Goal: Find specific page/section: Find specific page/section

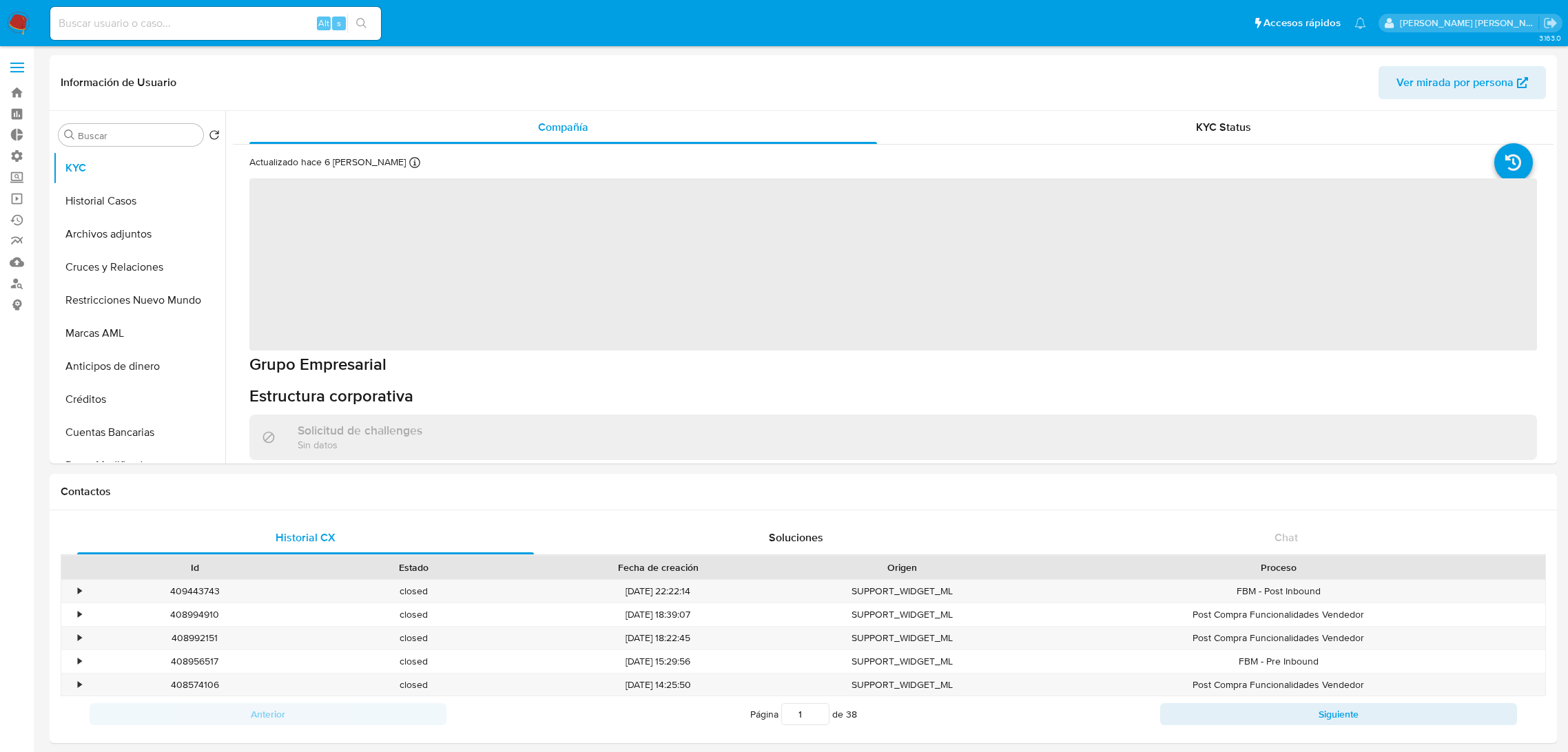
select select "10"
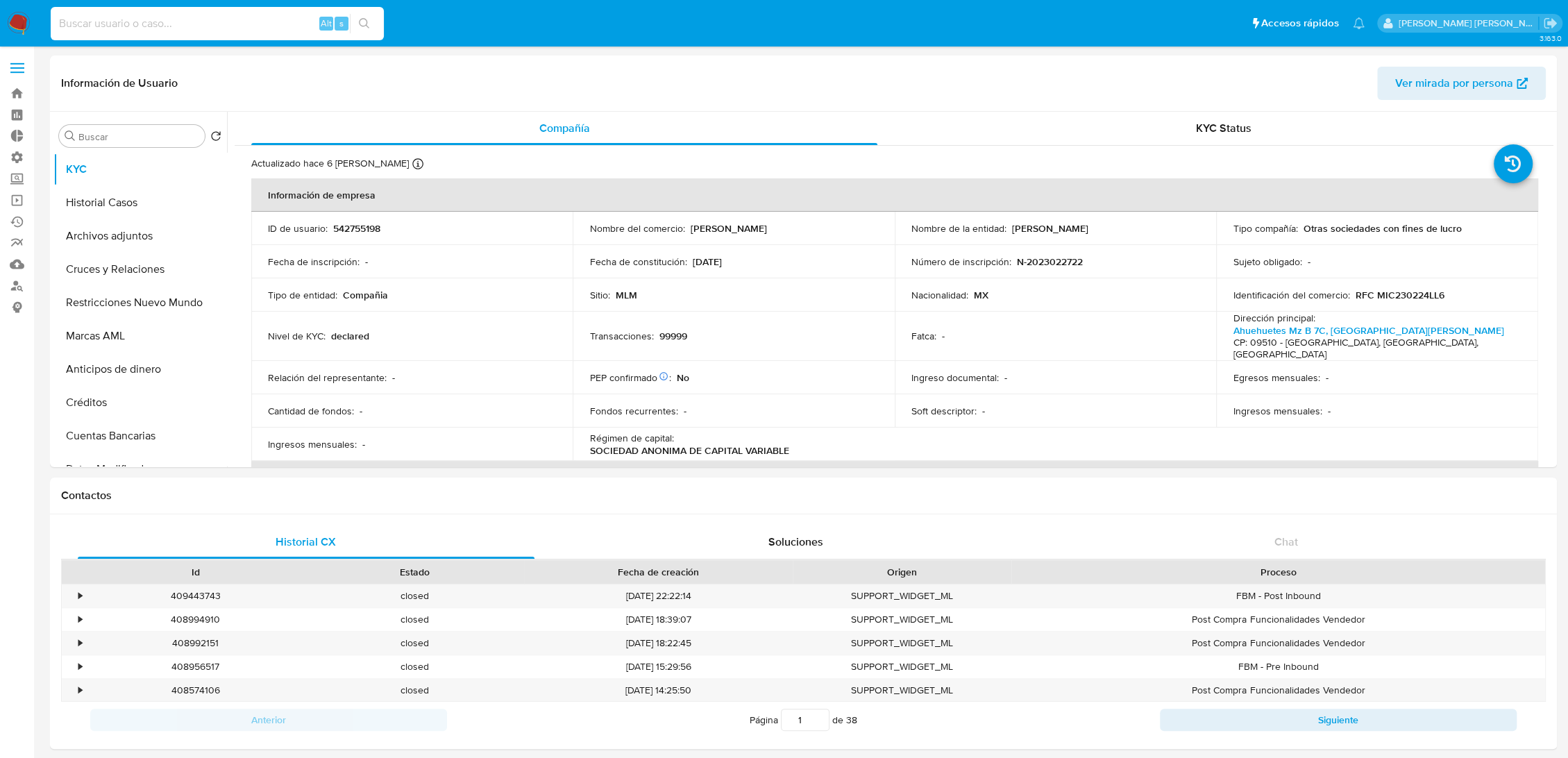
click at [182, 27] on input at bounding box center [217, 24] width 333 height 18
paste input "vAXoMDcdrE1RMCZuOKvEOhZP"
type input "vAXoMDcdrE1RMCZuOKvEOhZP"
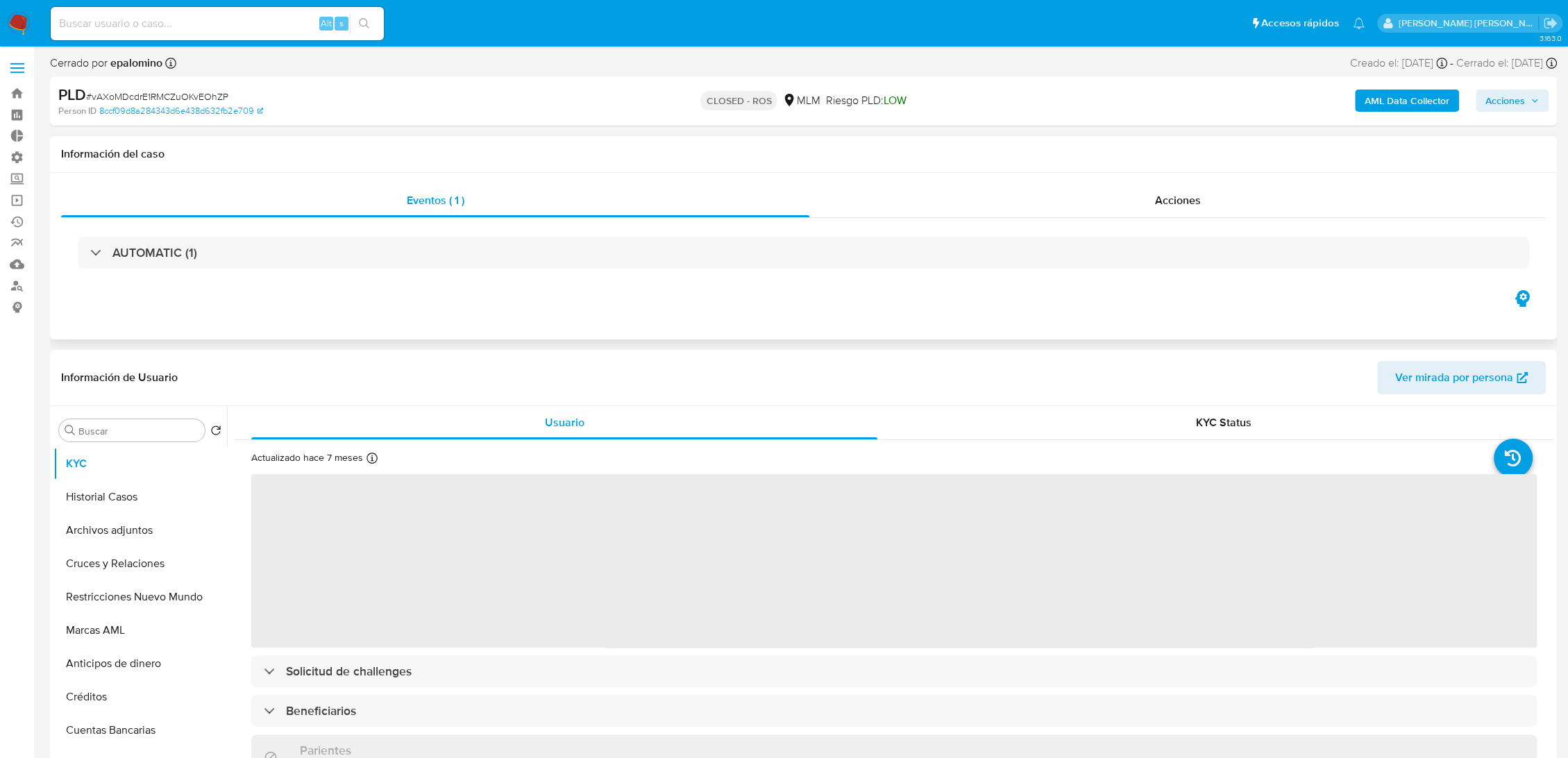
select select "10"
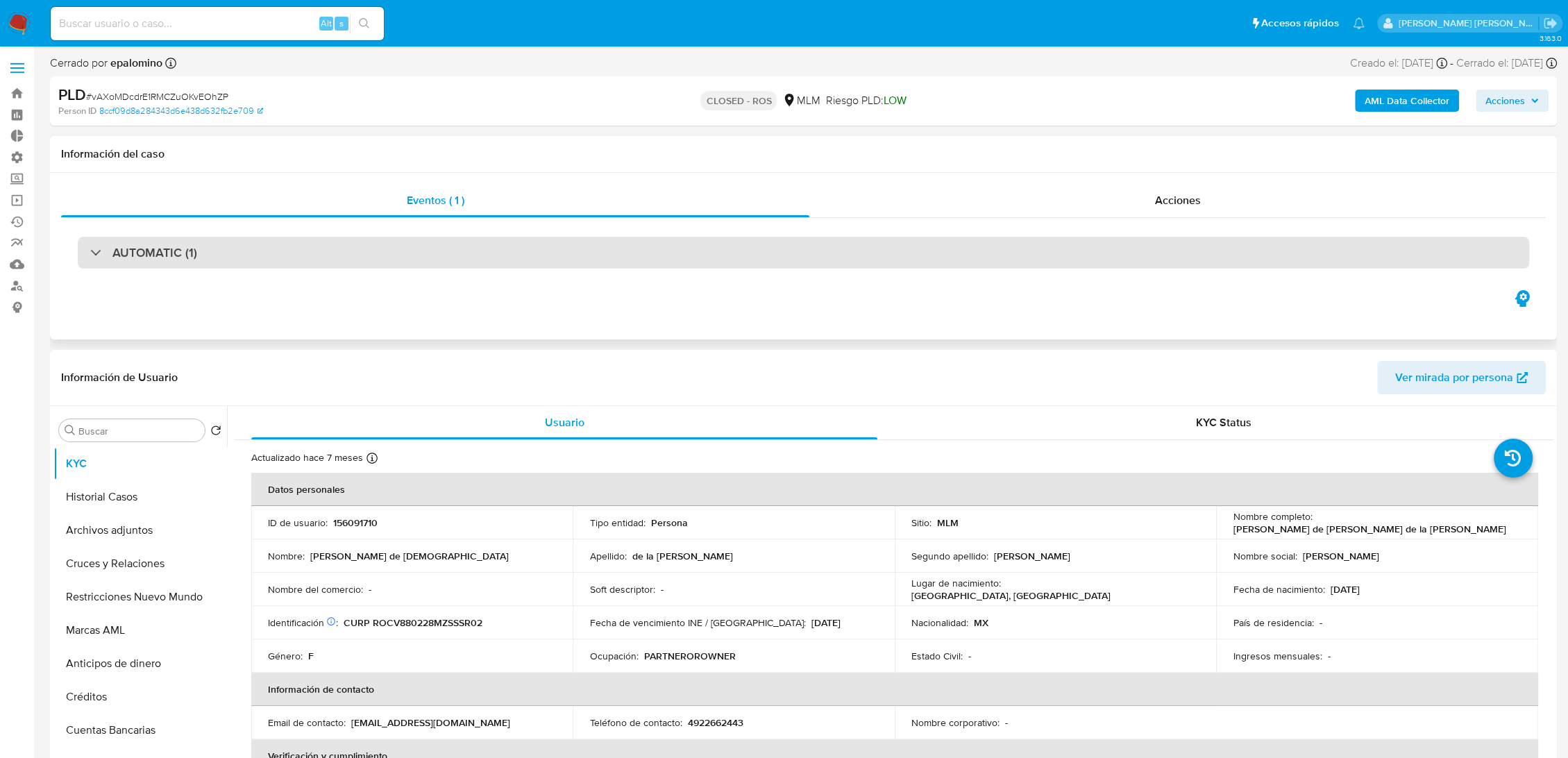
click at [169, 258] on h3 "AUTOMATIC (1)" at bounding box center [154, 252] width 85 height 15
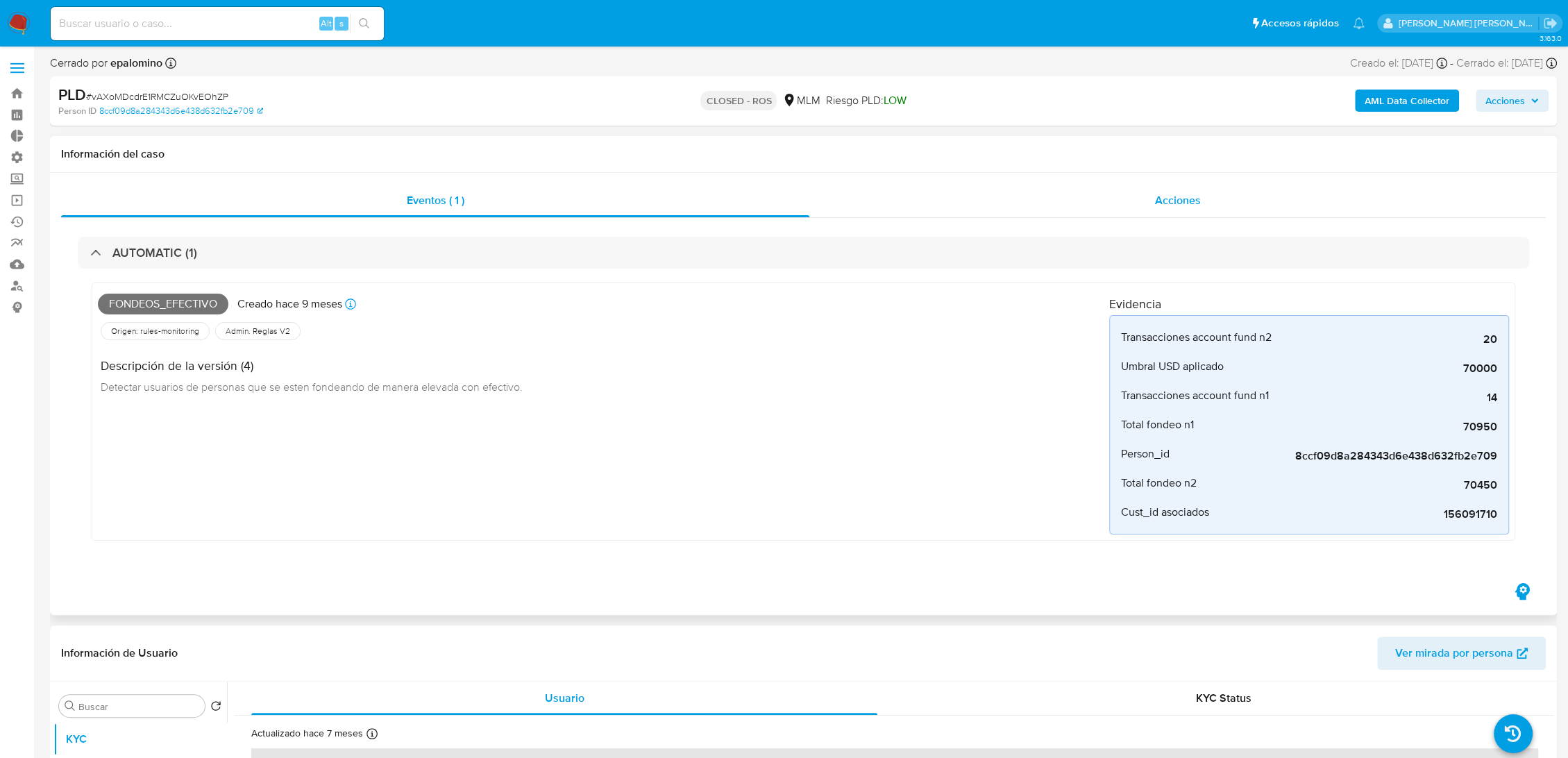
click at [1181, 197] on span "Acciones" at bounding box center [1177, 200] width 46 height 16
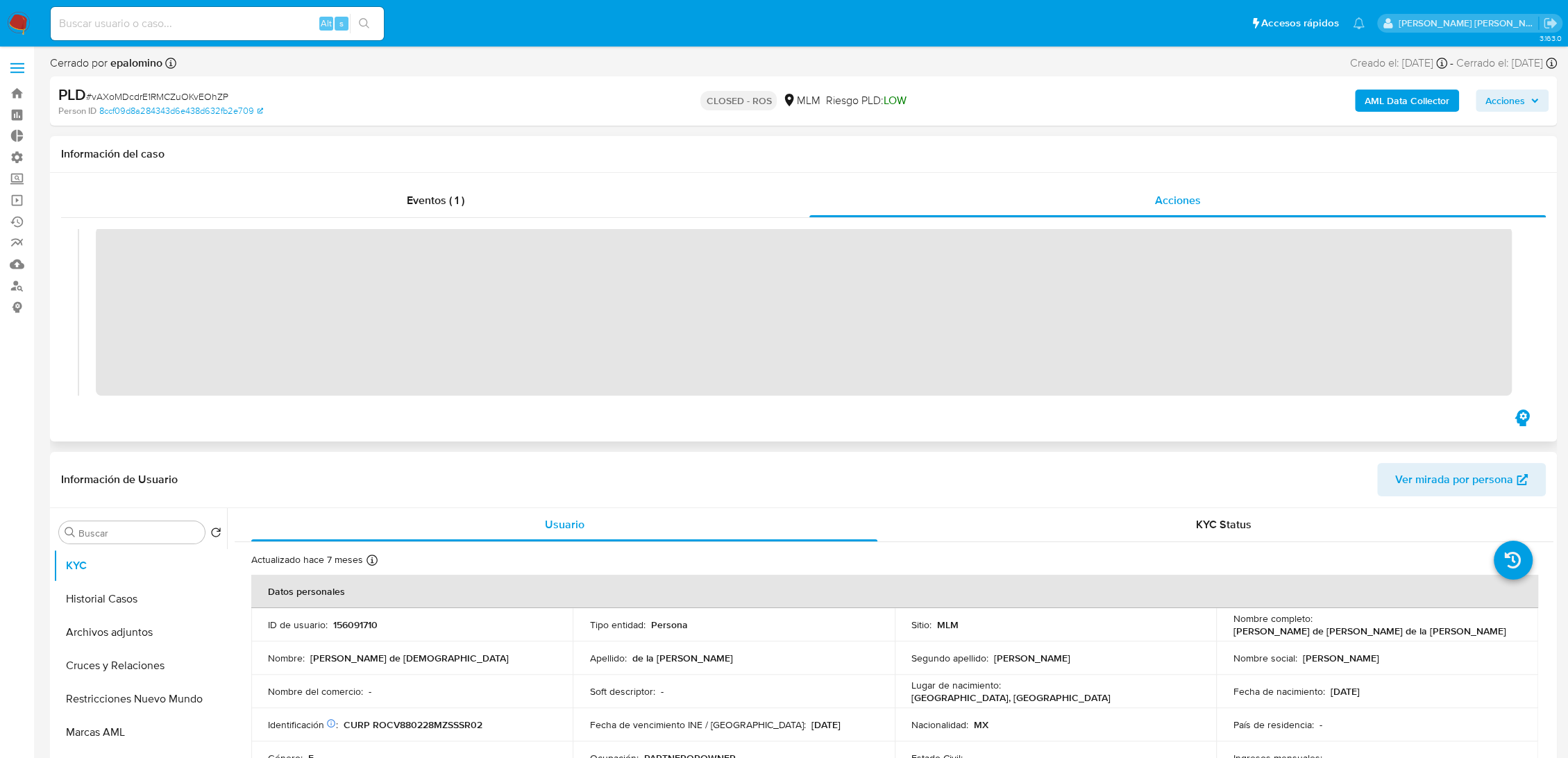
scroll to position [1188, 0]
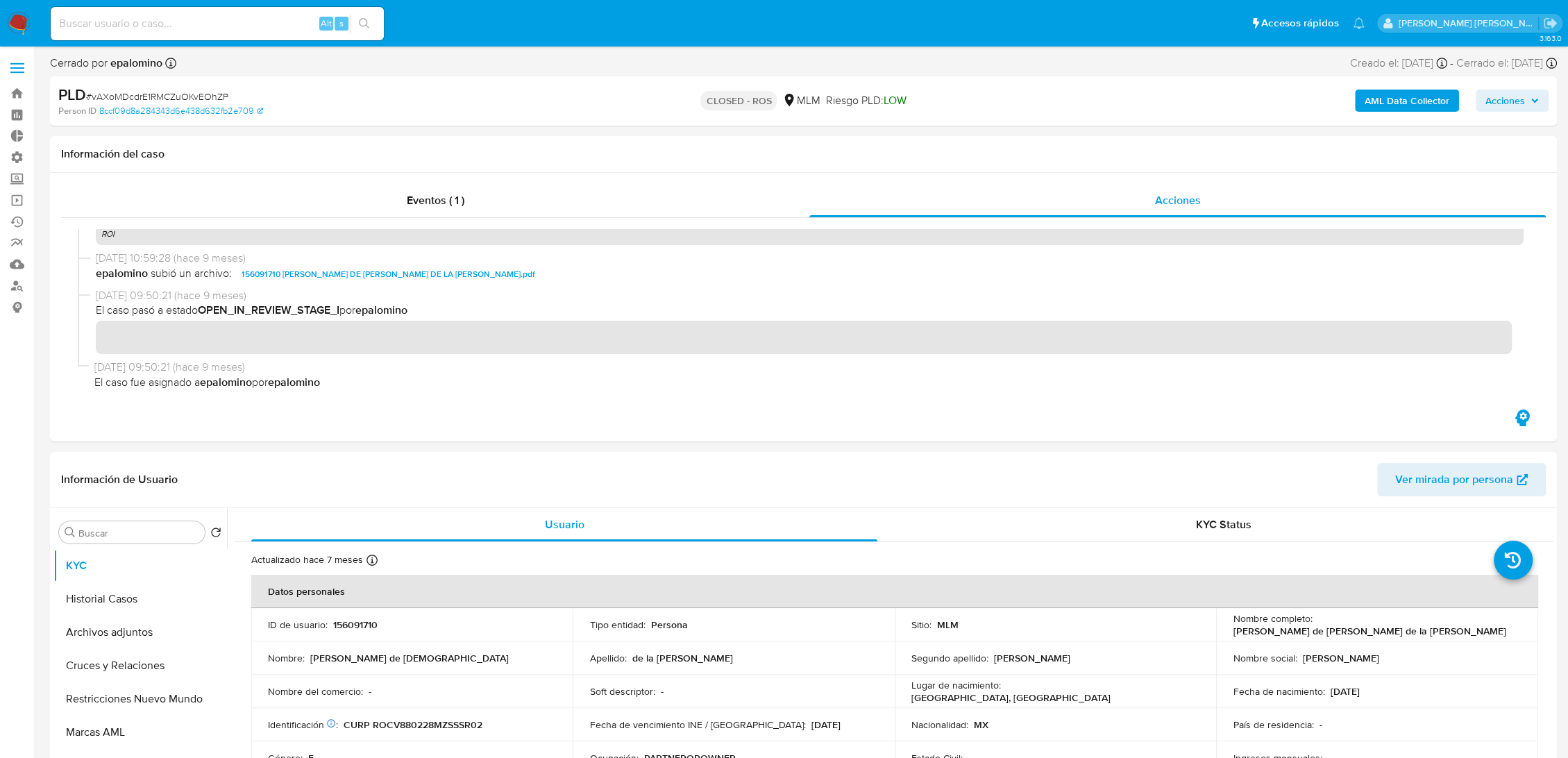
click at [18, 65] on span at bounding box center [18, 63] width 14 height 2
click at [0, 0] on input "checkbox" at bounding box center [0, 0] width 0 height 0
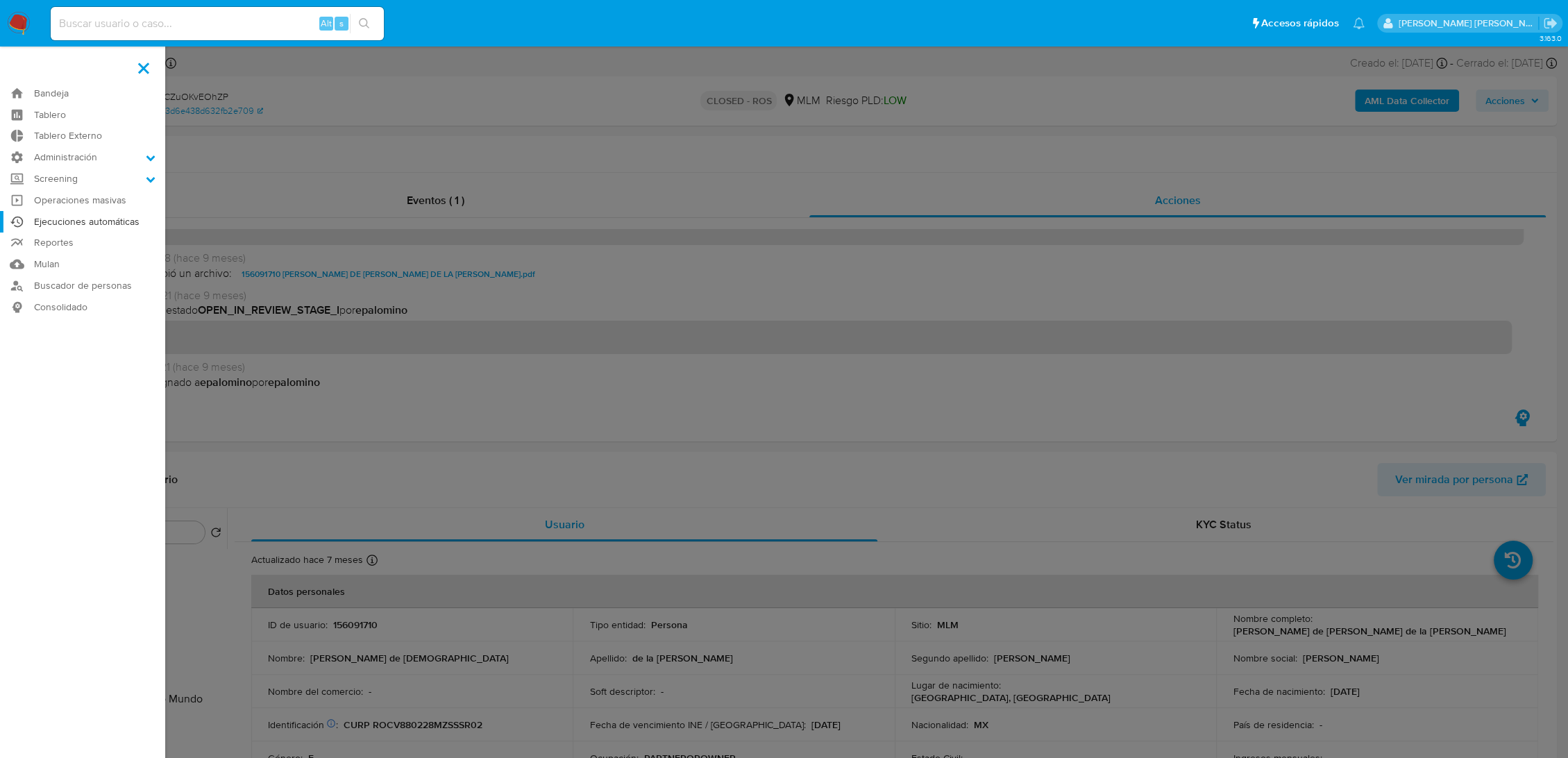
click at [81, 223] on link "Ejecuciones automáticas" at bounding box center [82, 222] width 166 height 22
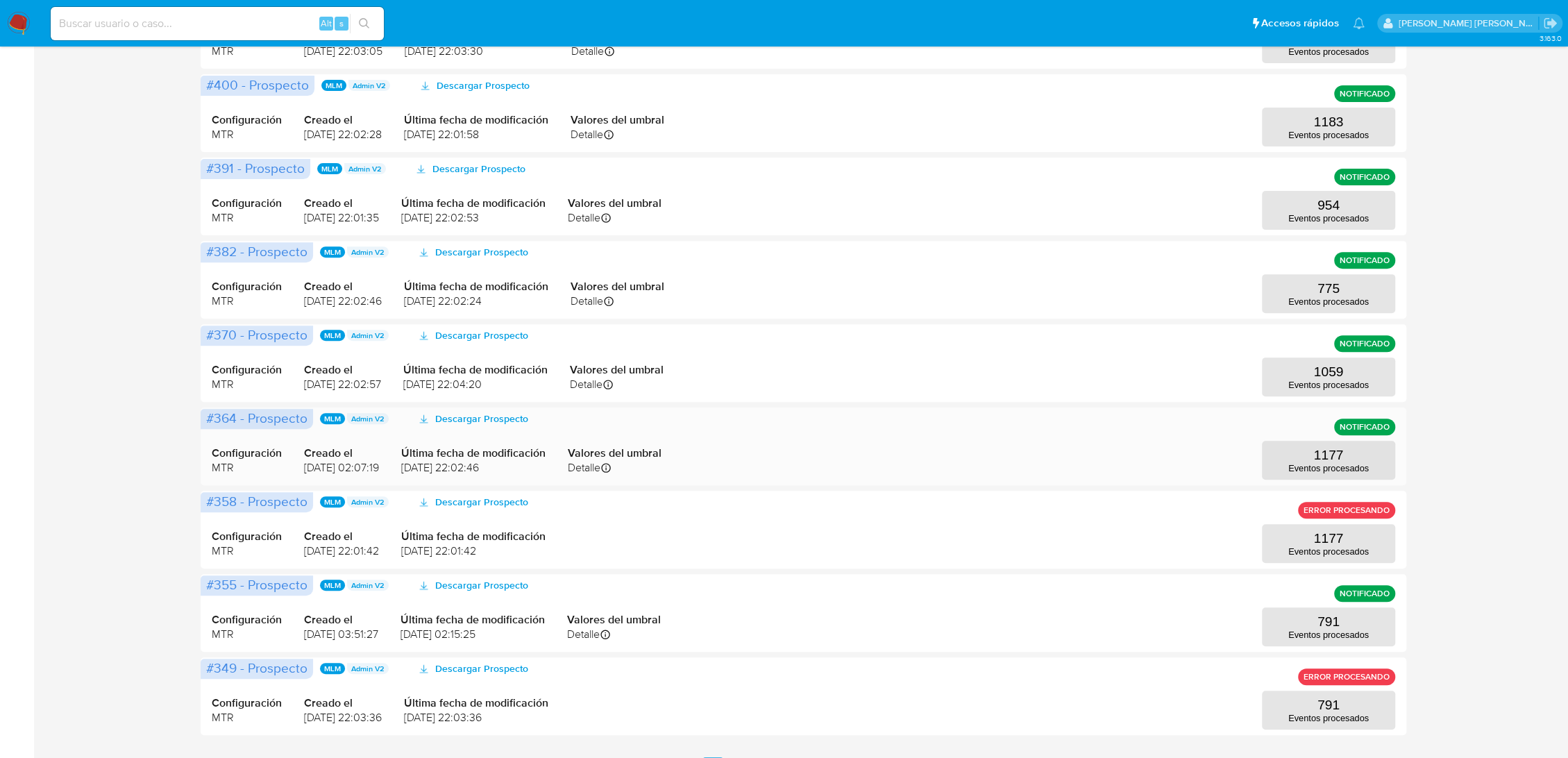
scroll to position [430, 0]
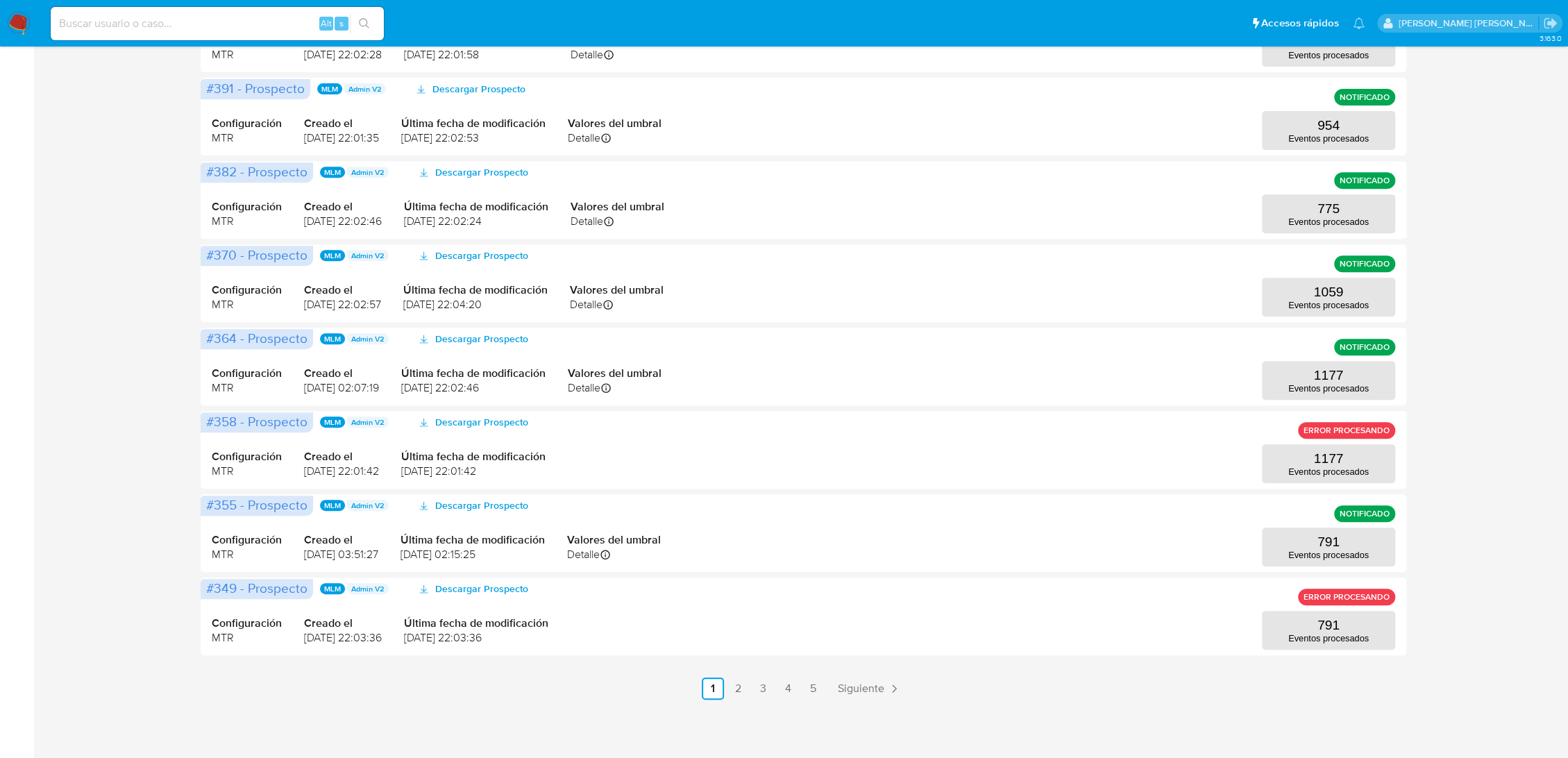
click at [738, 690] on link "2" at bounding box center [737, 688] width 22 height 22
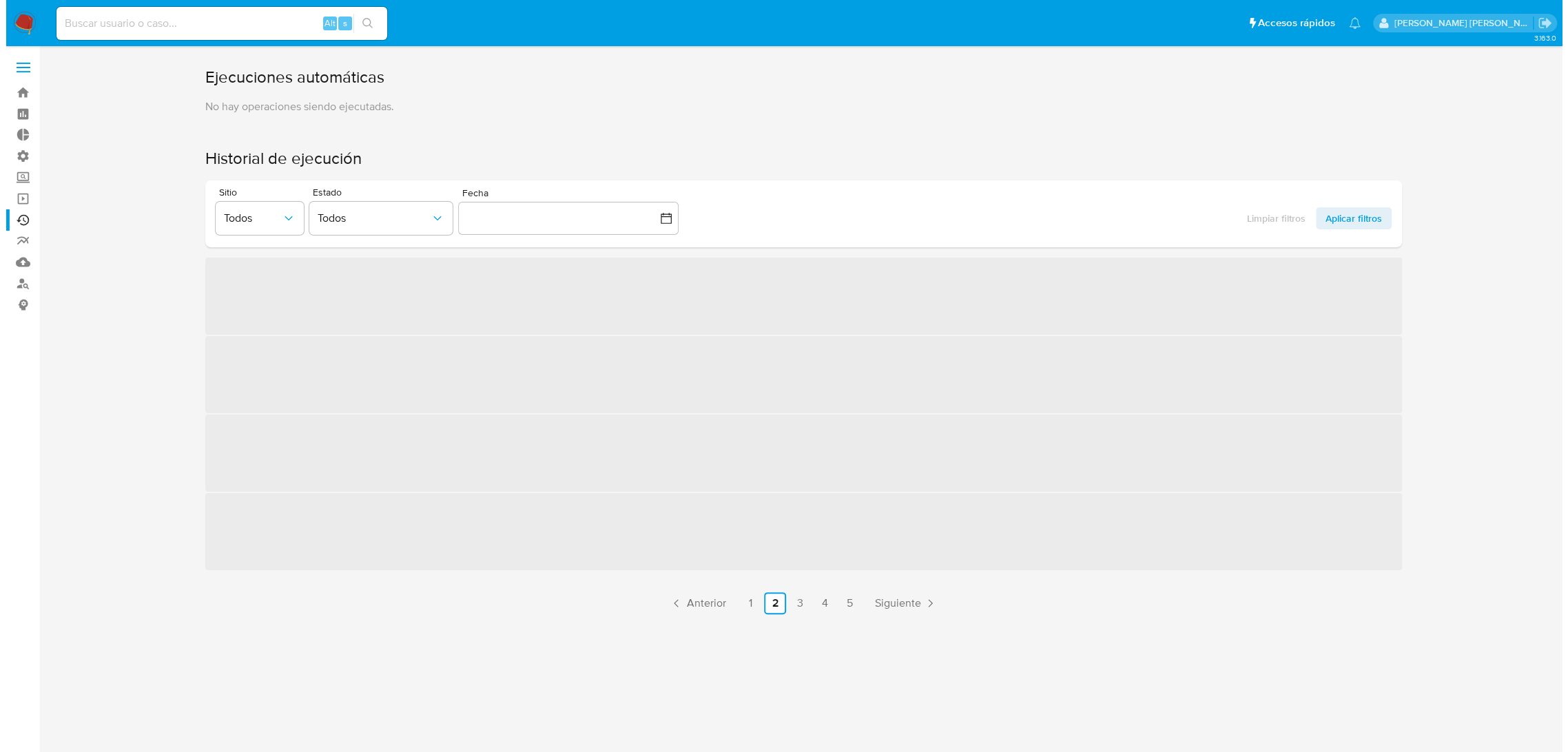
scroll to position [0, 0]
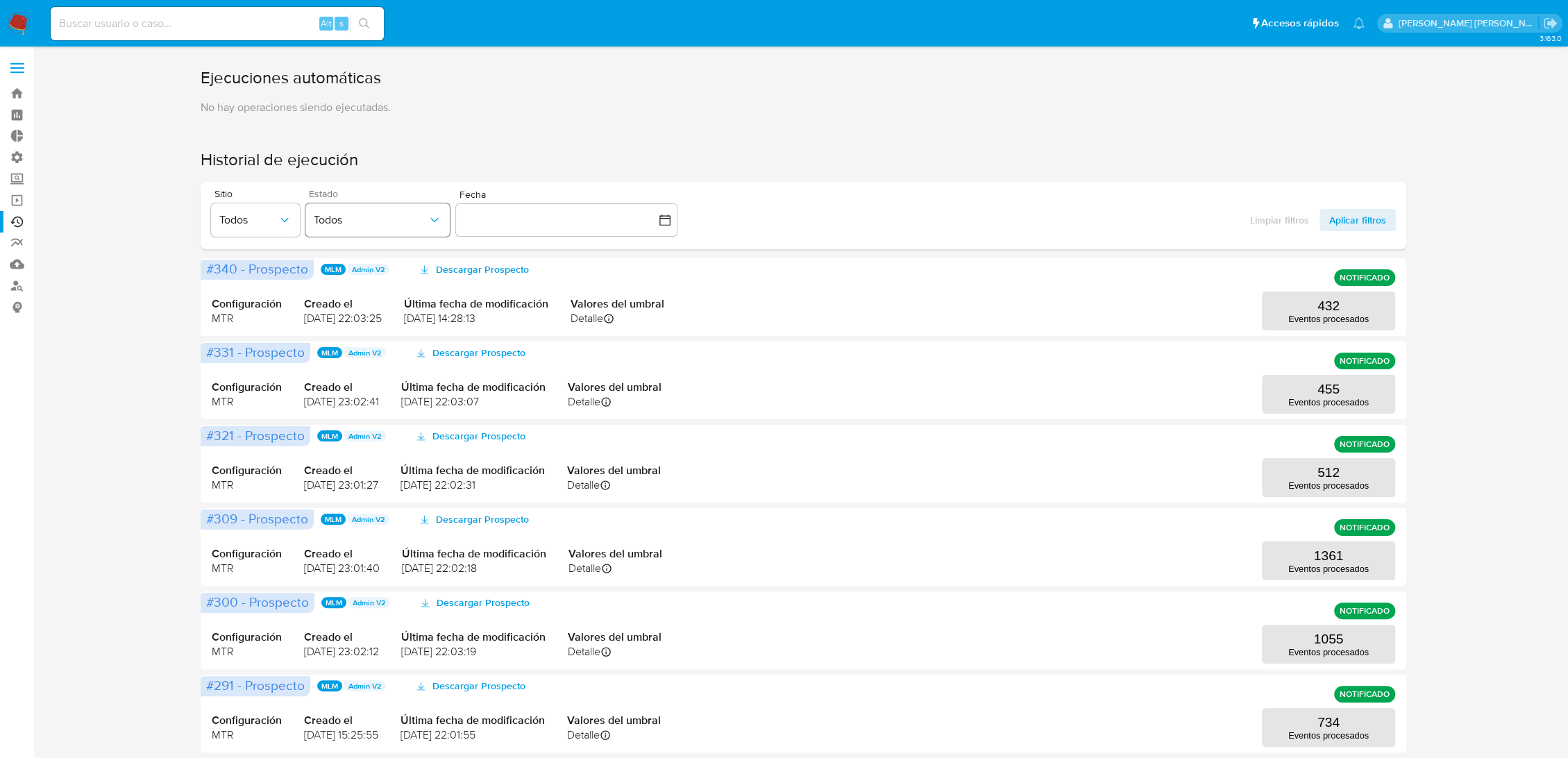
click at [427, 216] on span "Todos" at bounding box center [371, 220] width 114 height 14
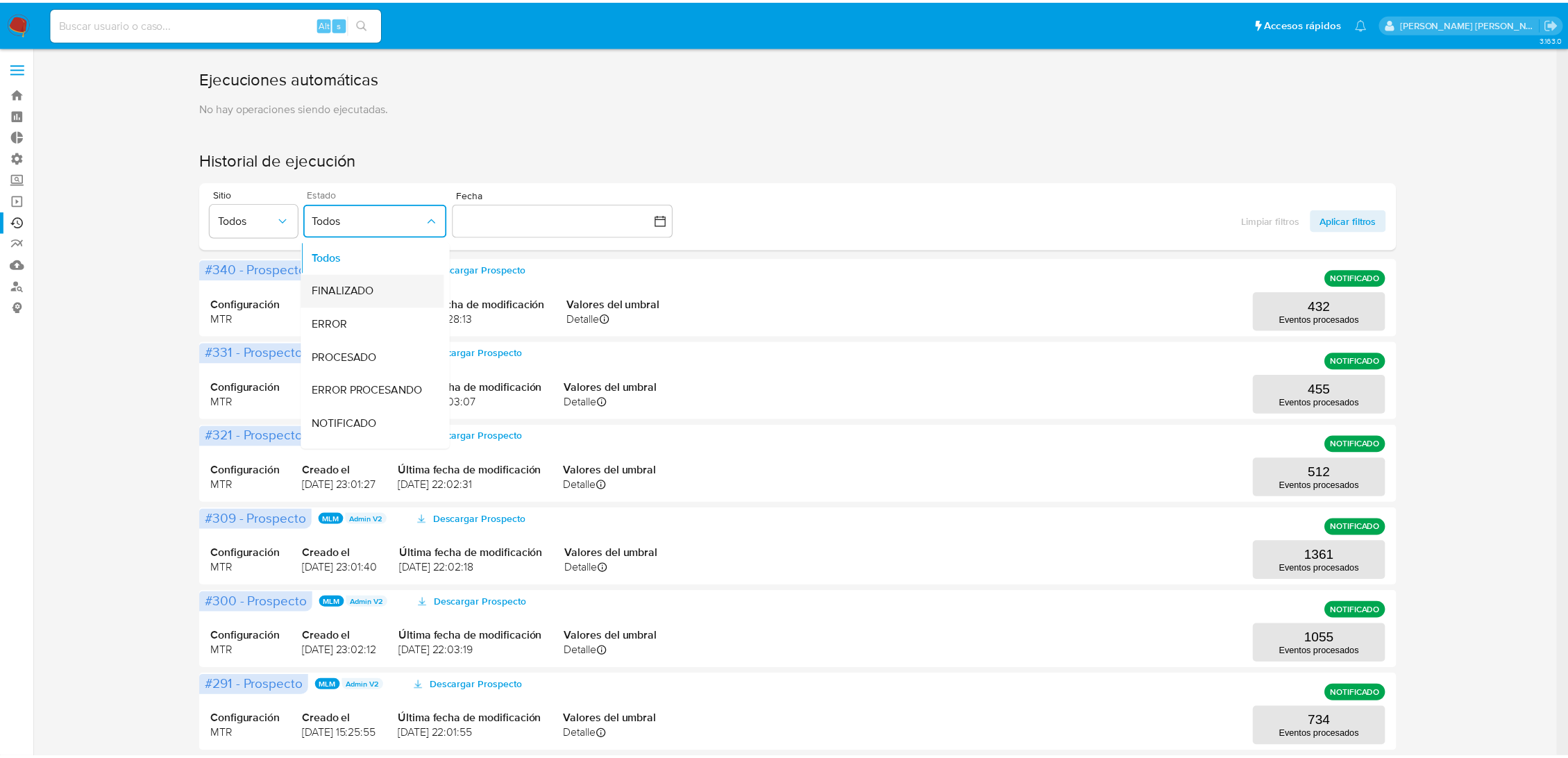
scroll to position [150, 0]
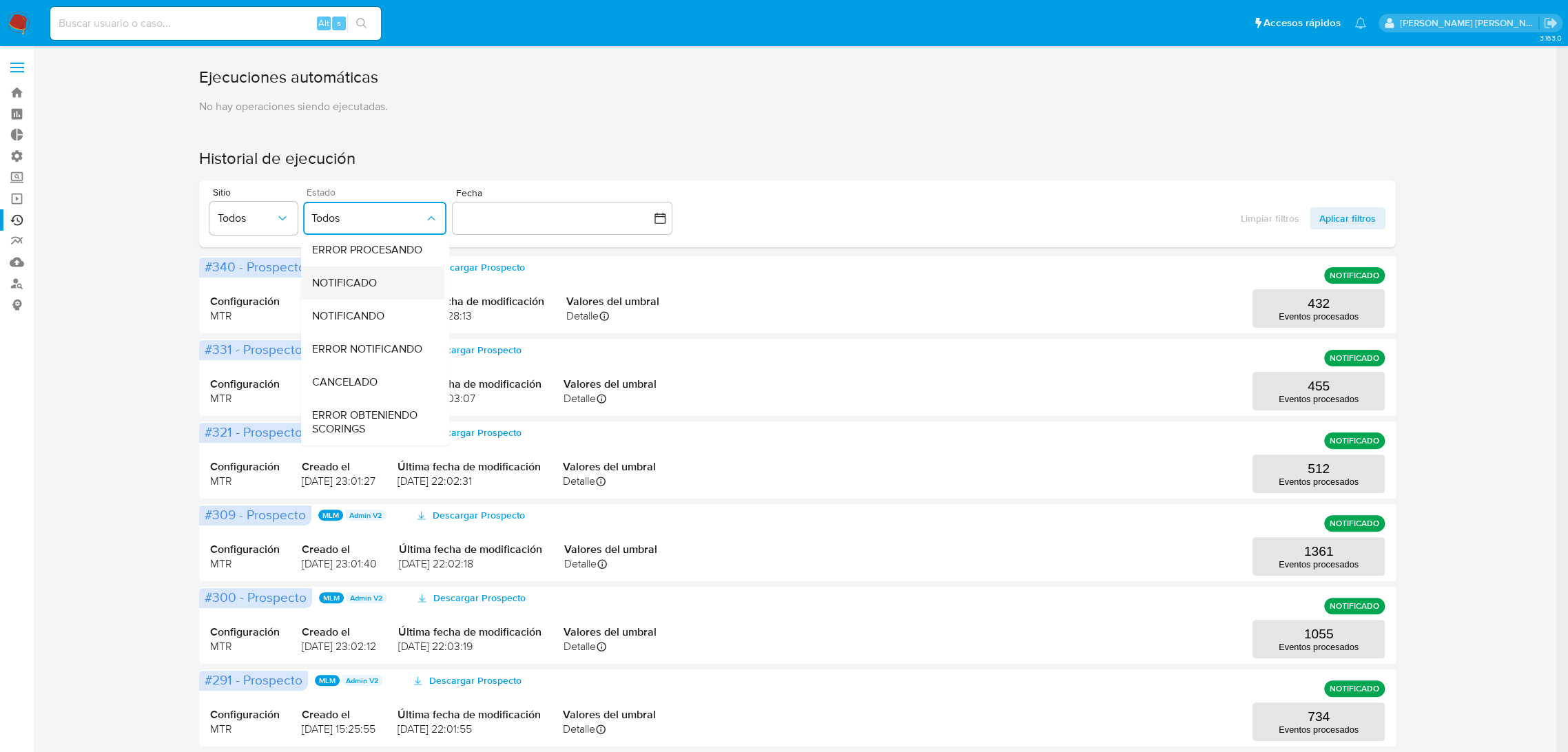
click at [353, 276] on span "NOTIFICADO" at bounding box center [344, 283] width 64 height 14
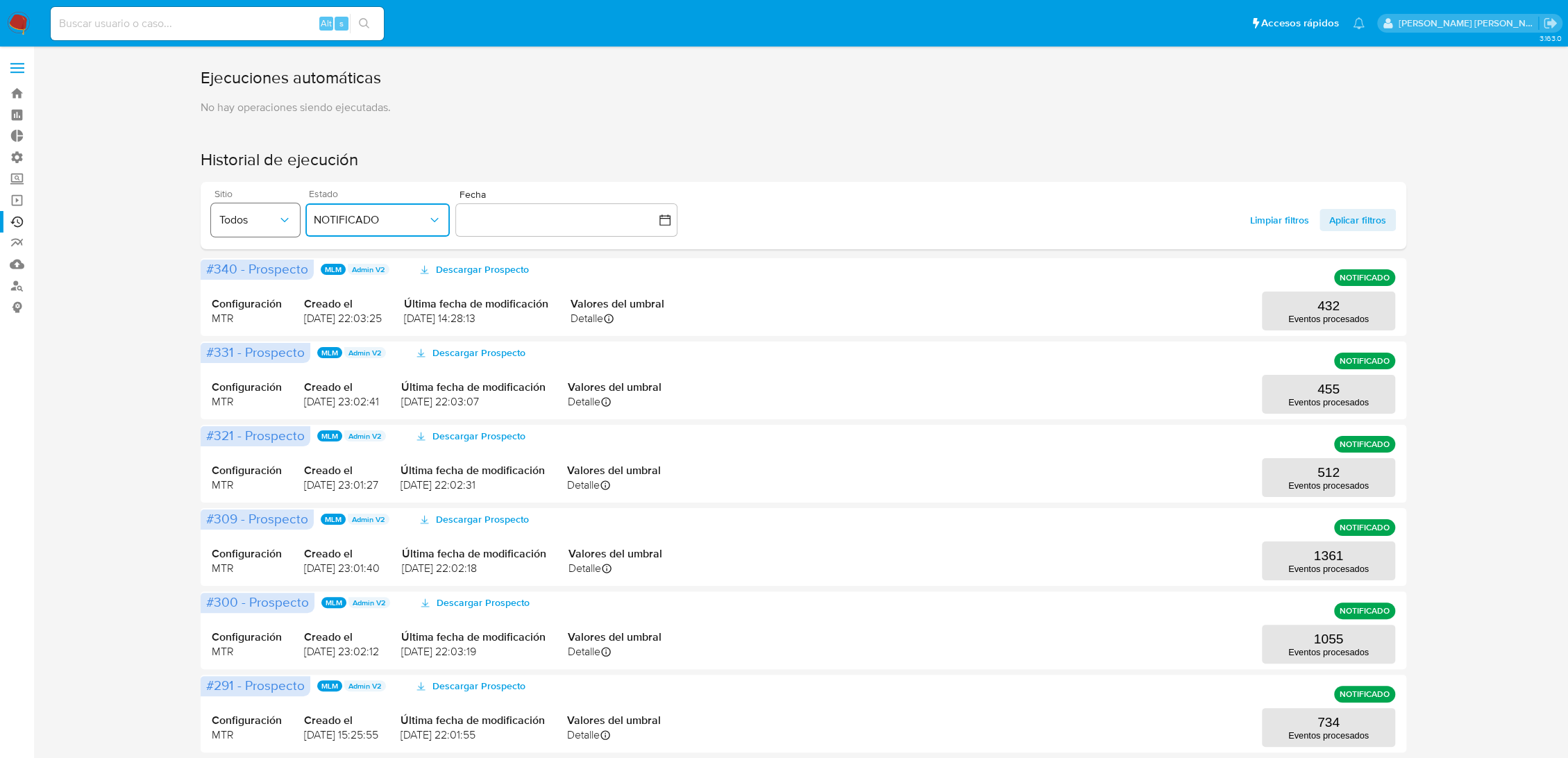
click at [256, 222] on span "Todos" at bounding box center [248, 220] width 59 height 14
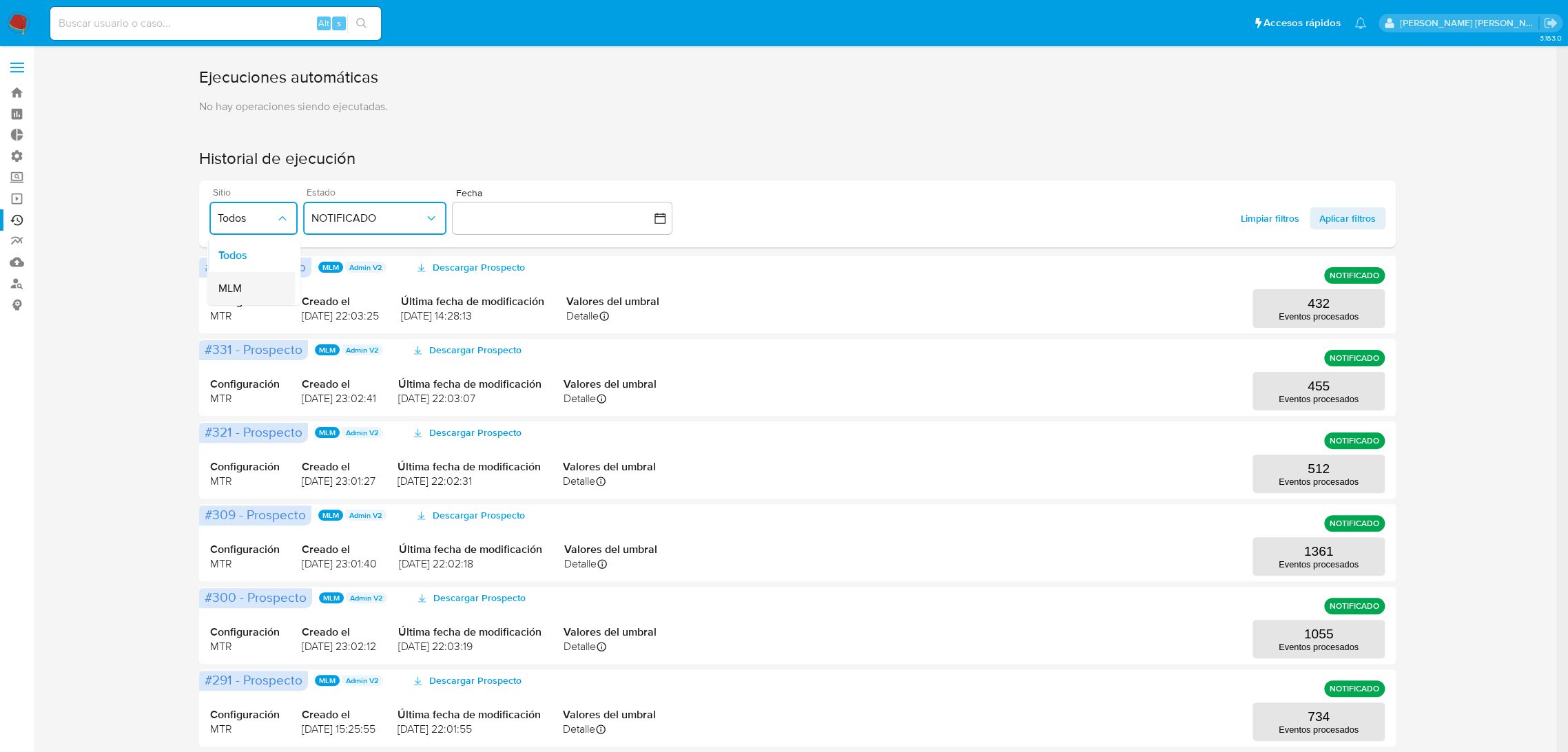
click at [222, 285] on span "MLM" at bounding box center [230, 289] width 23 height 14
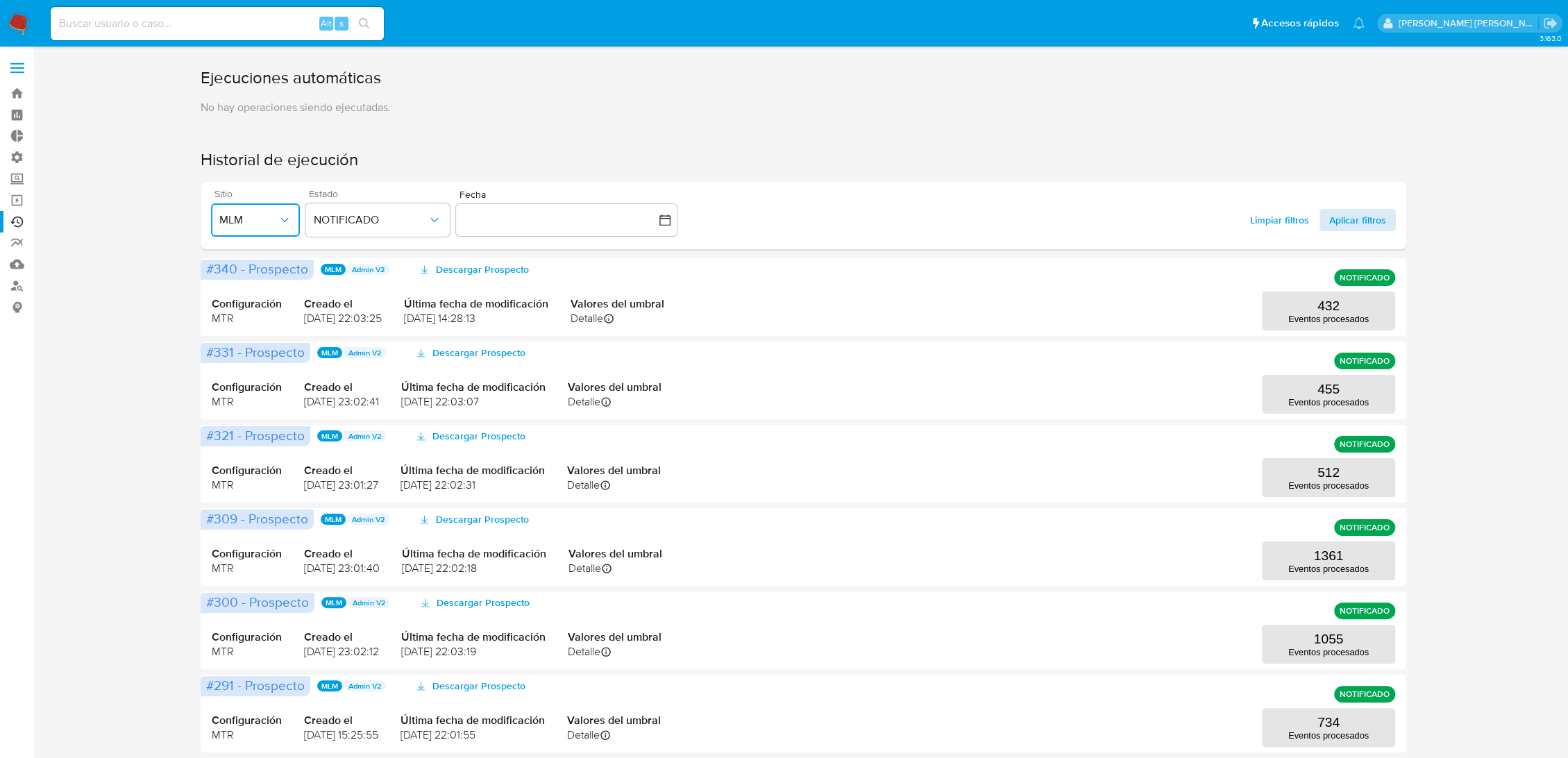
click at [1344, 220] on span "Aplicar filtros" at bounding box center [1357, 219] width 57 height 22
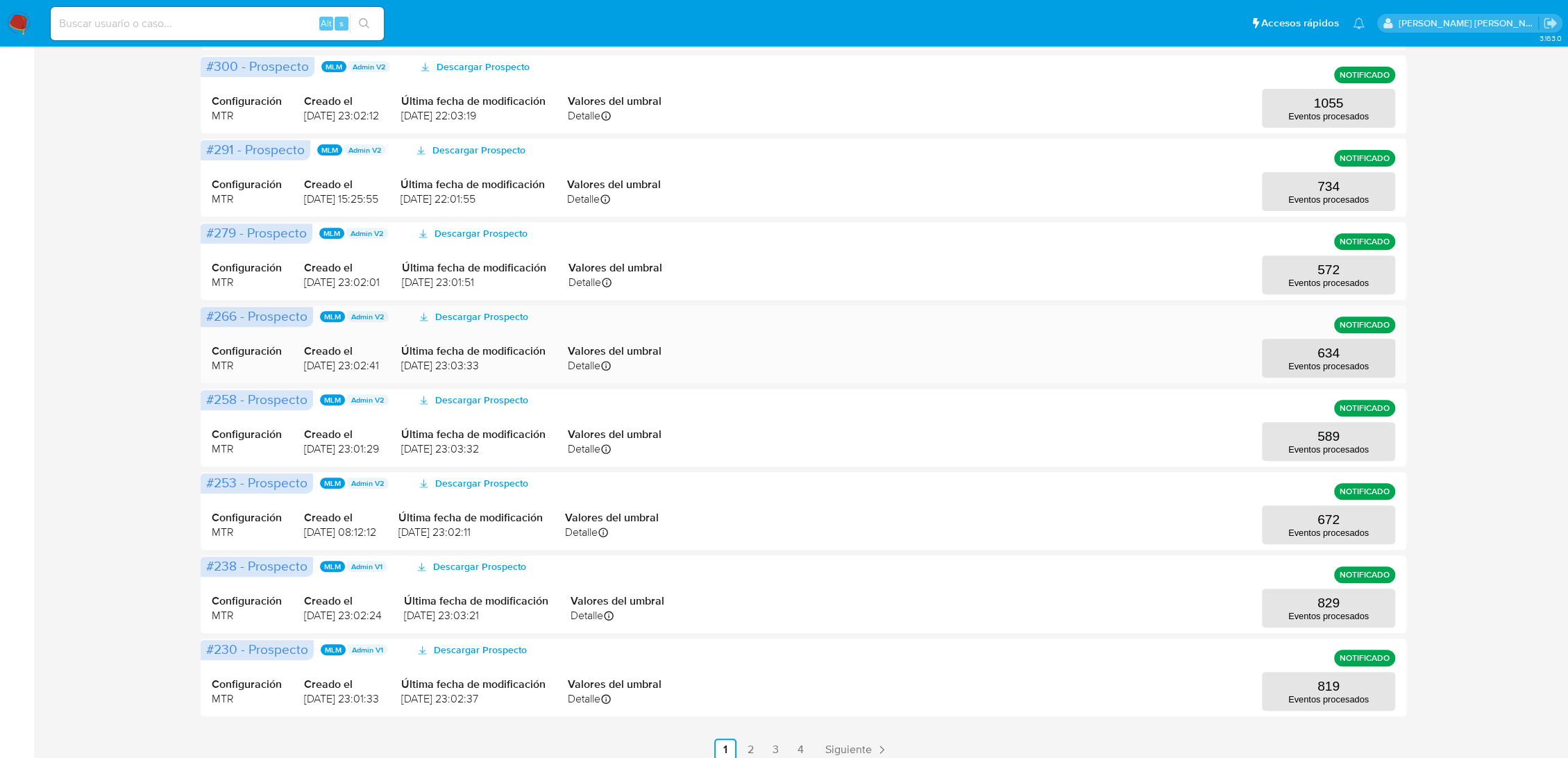
scroll to position [430, 0]
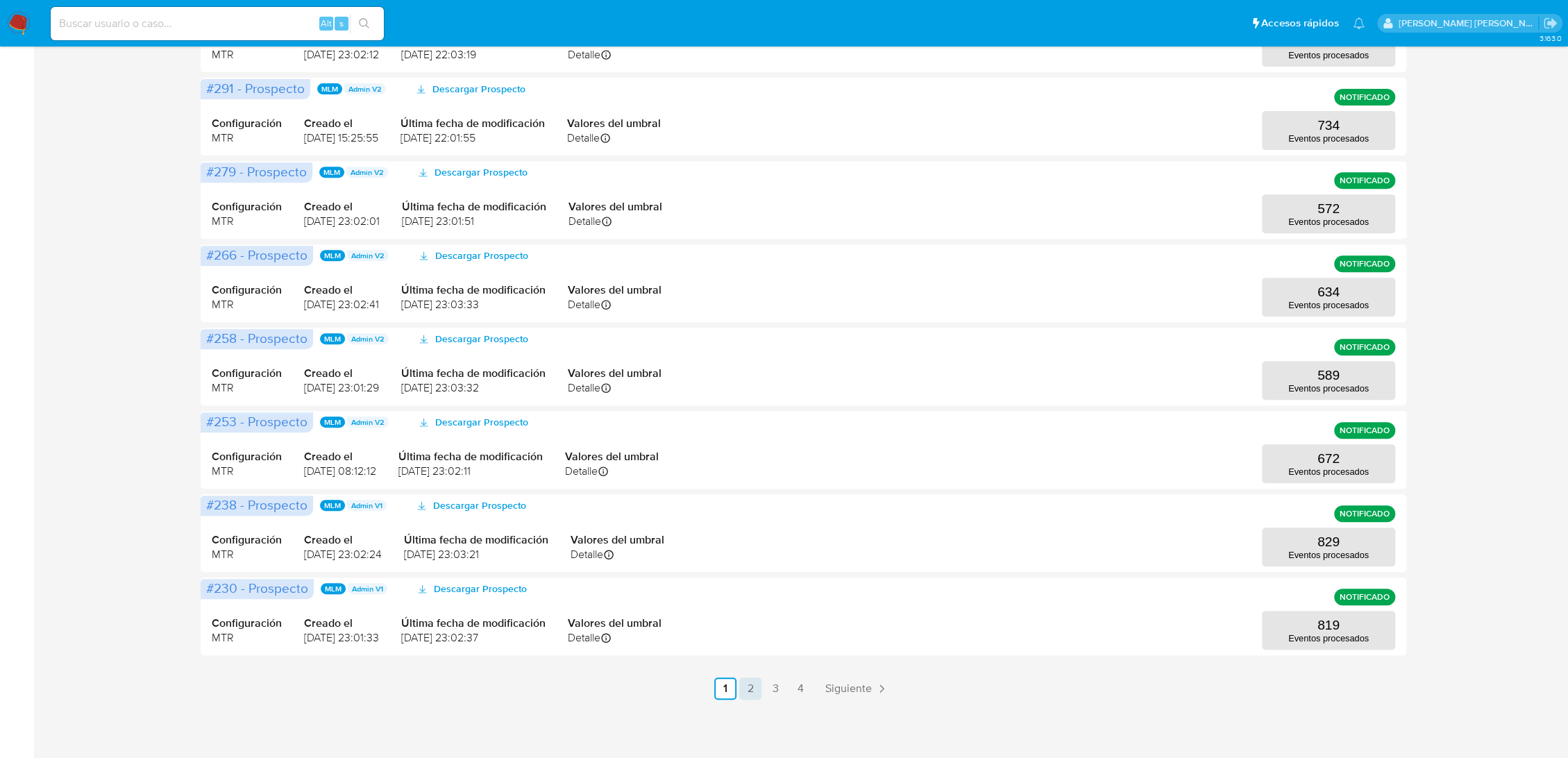
click at [755, 689] on link "2" at bounding box center [750, 688] width 22 height 22
click at [763, 694] on link "1" at bounding box center [761, 688] width 22 height 22
click at [1275, 628] on button "455 Eventos procesados" at bounding box center [1328, 630] width 133 height 39
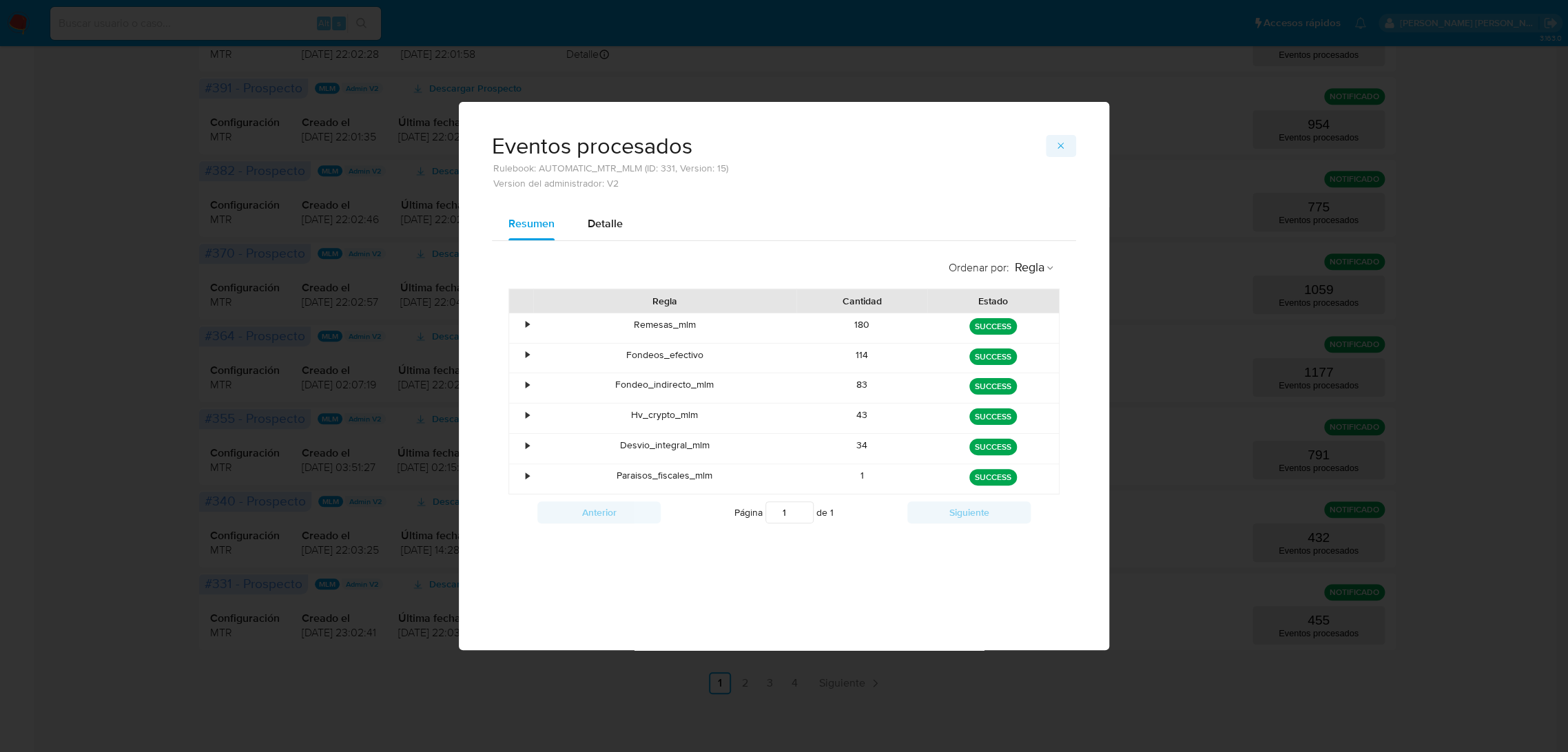
click at [1062, 144] on icon "button" at bounding box center [1060, 145] width 6 height 6
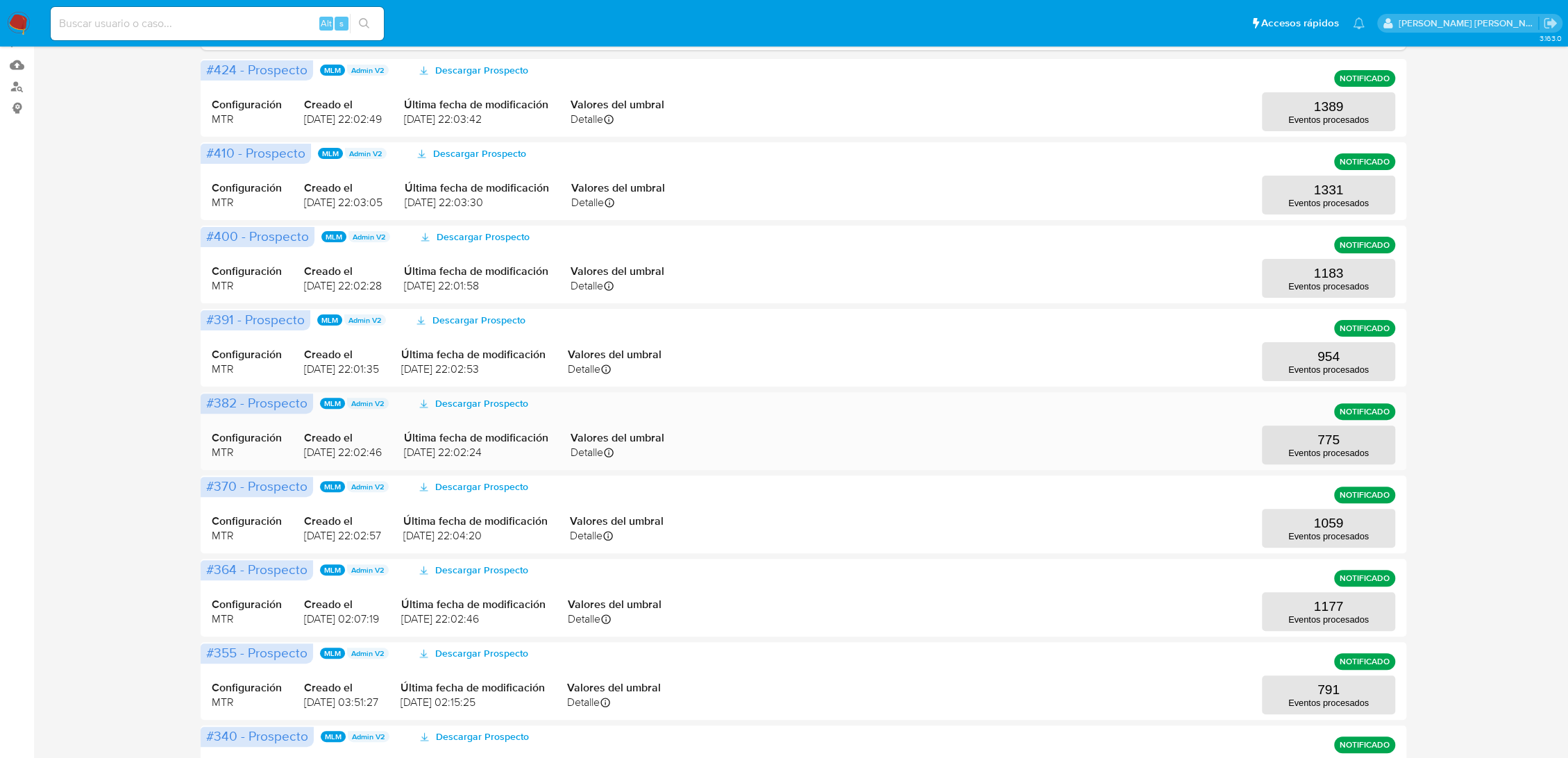
scroll to position [122, 0]
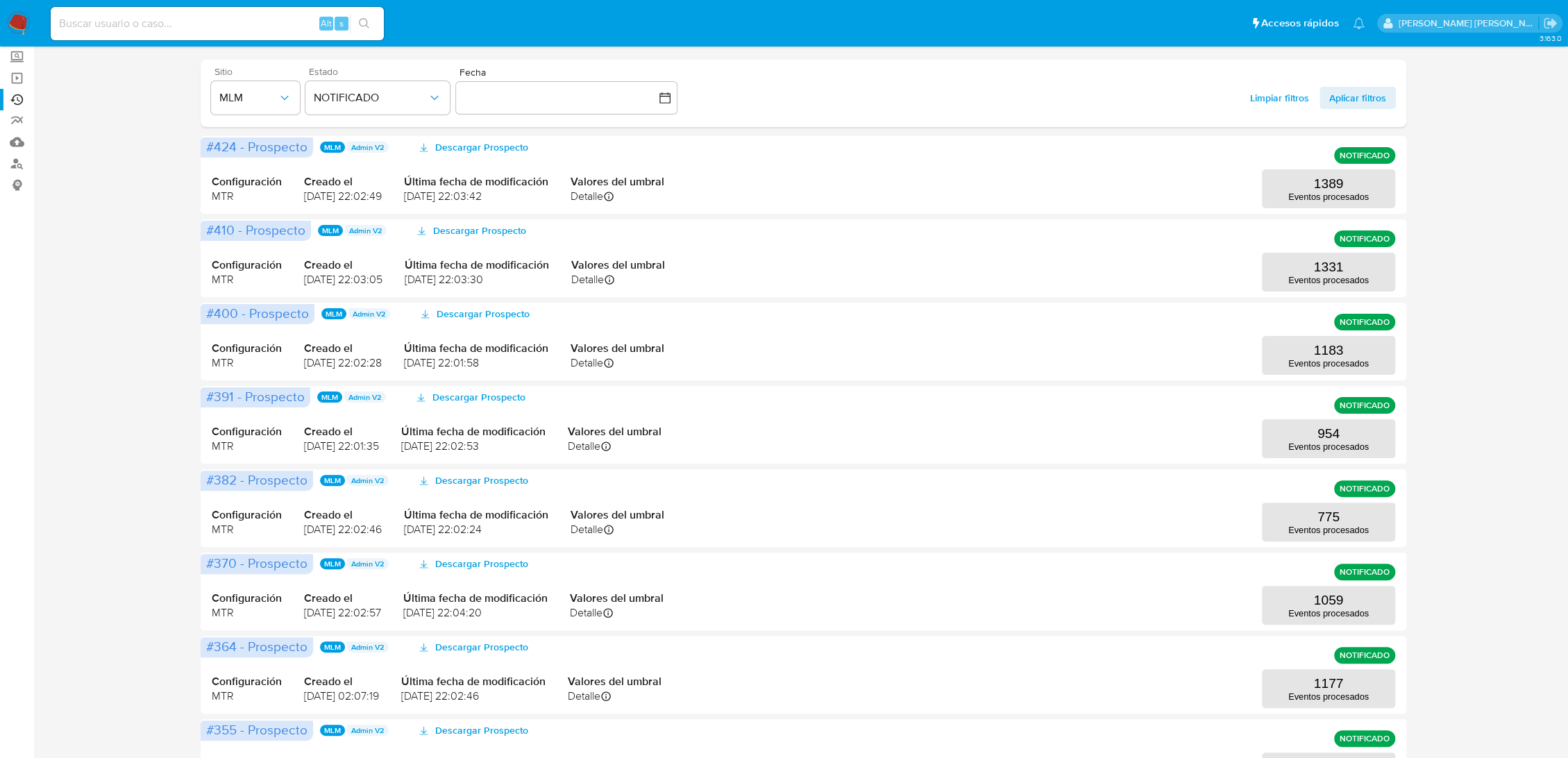
click at [1255, 98] on span "Limpiar filtros" at bounding box center [1279, 97] width 59 height 22
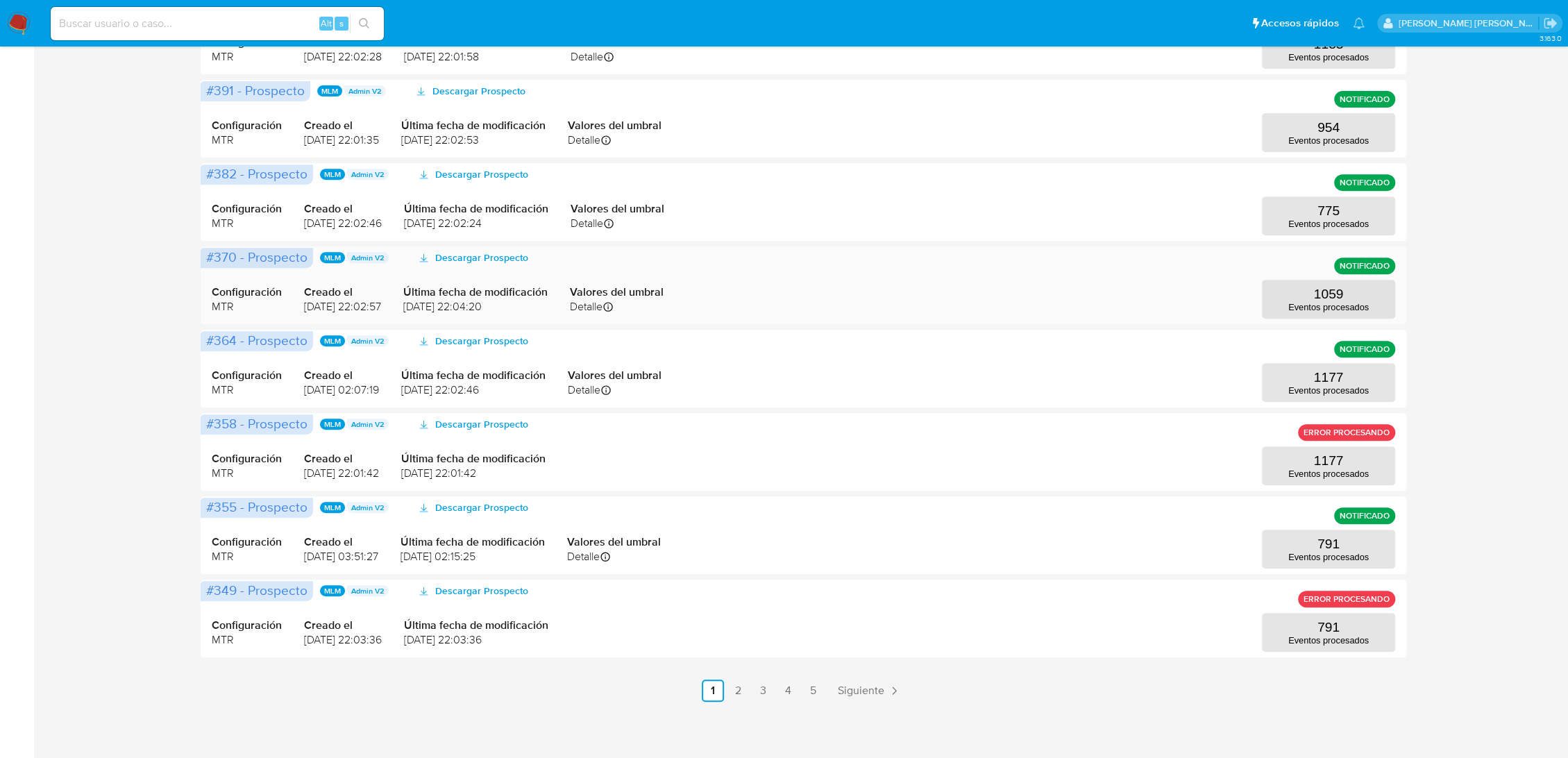
scroll to position [430, 0]
click at [733, 687] on link "2" at bounding box center [737, 688] width 22 height 22
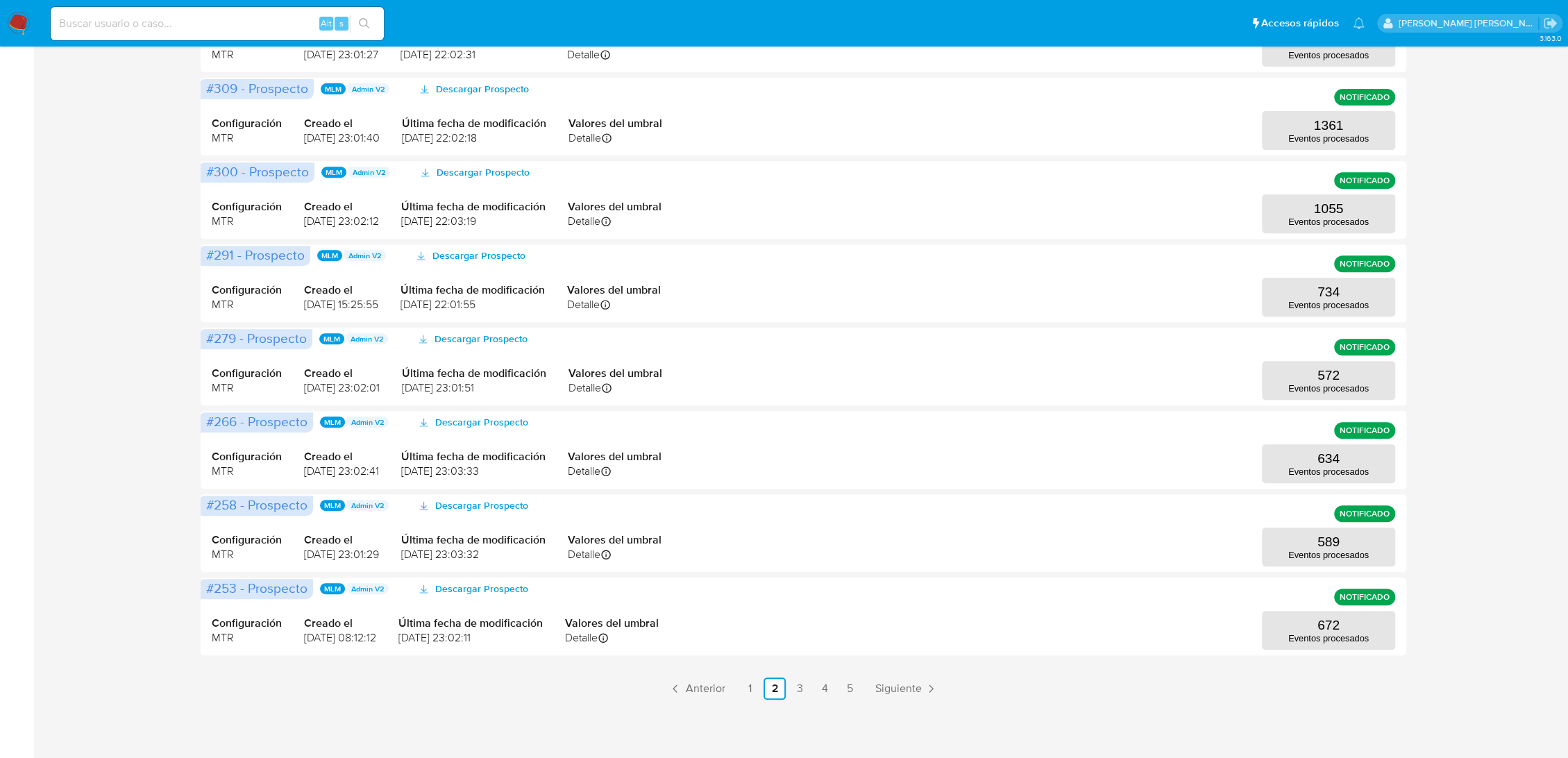
drag, startPoint x: 753, startPoint y: 690, endPoint x: 759, endPoint y: 689, distance: 6.1
click at [752, 690] on link "1" at bounding box center [749, 688] width 22 height 22
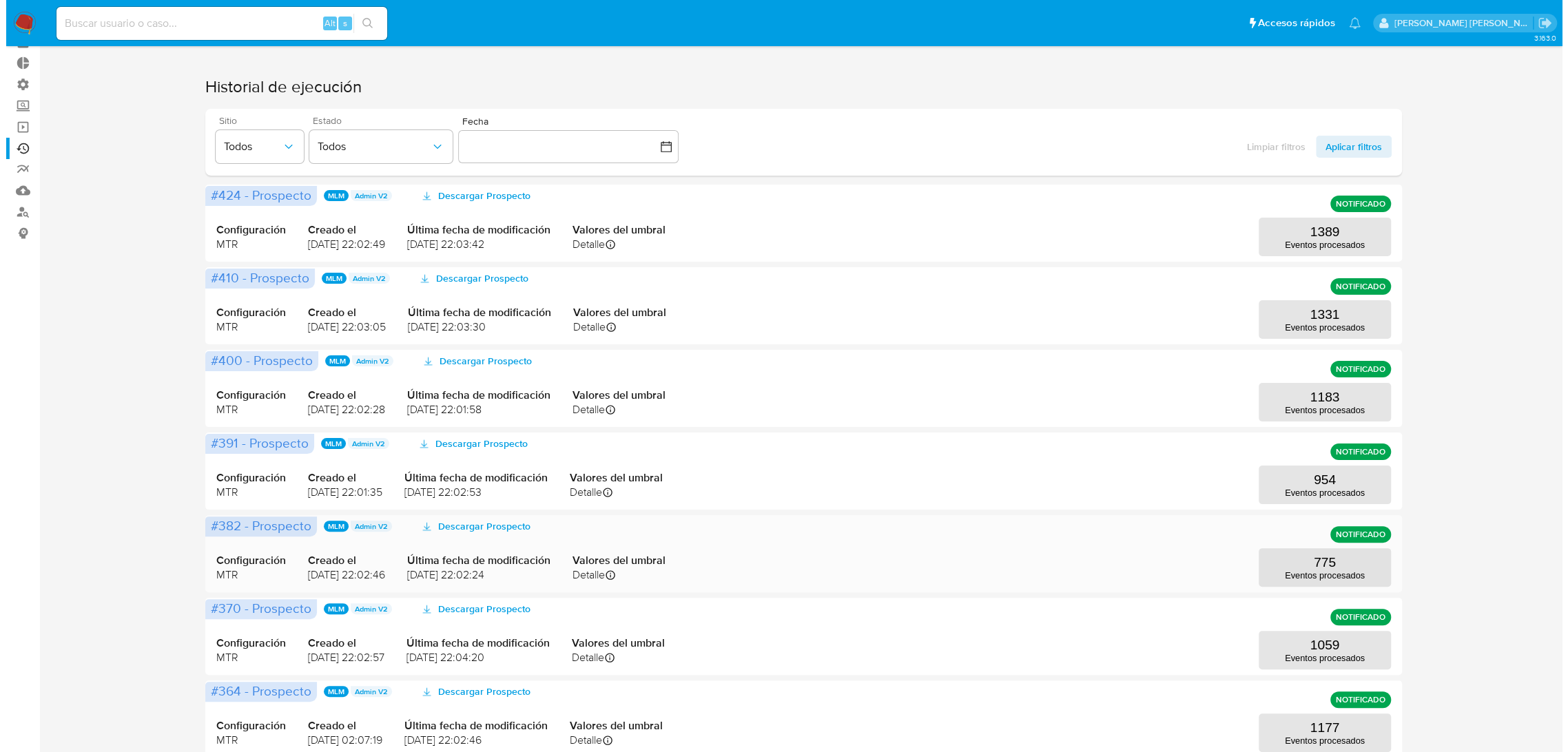
scroll to position [44, 0]
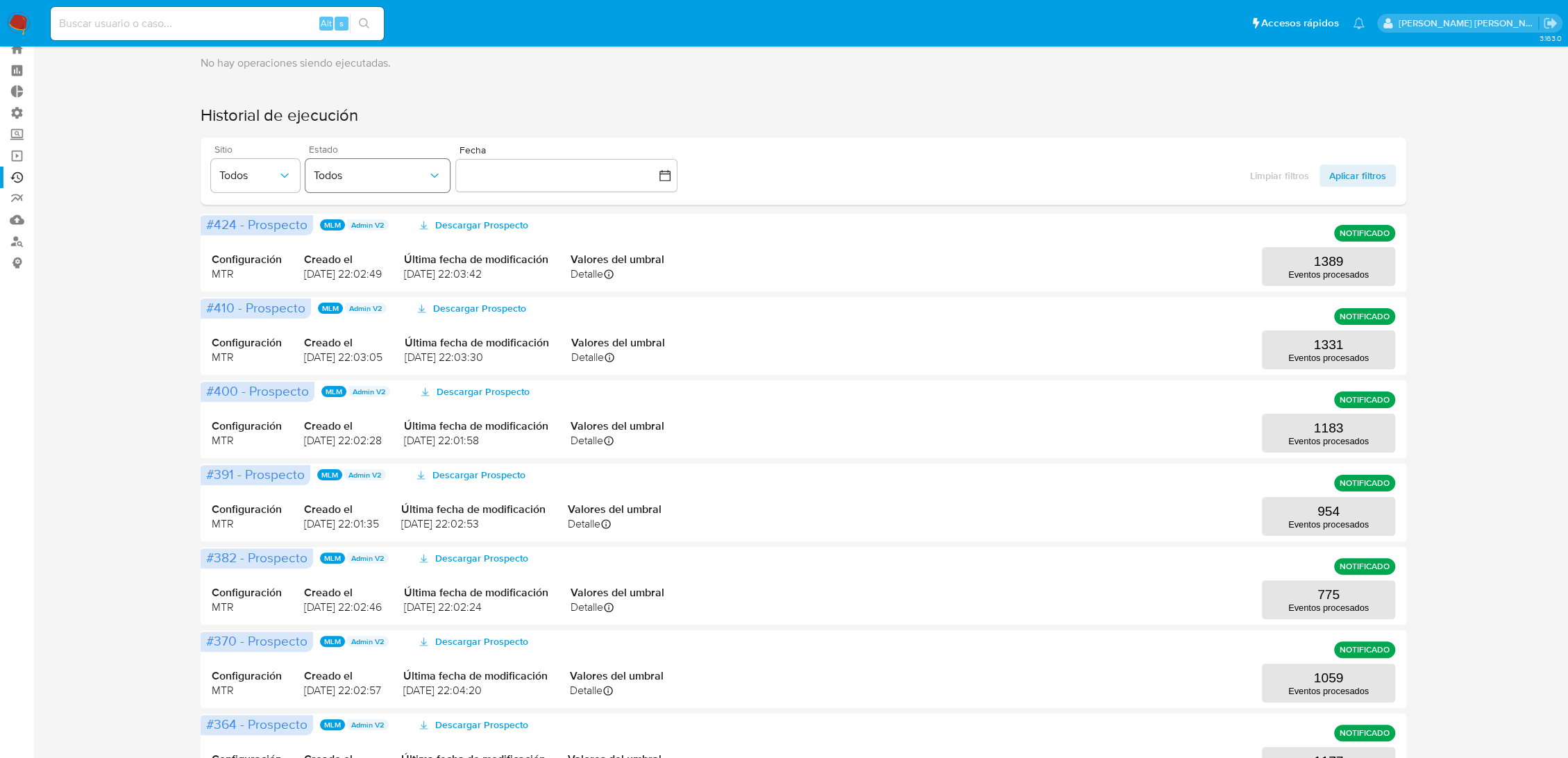
click at [434, 179] on icon "button" at bounding box center [434, 176] width 14 height 14
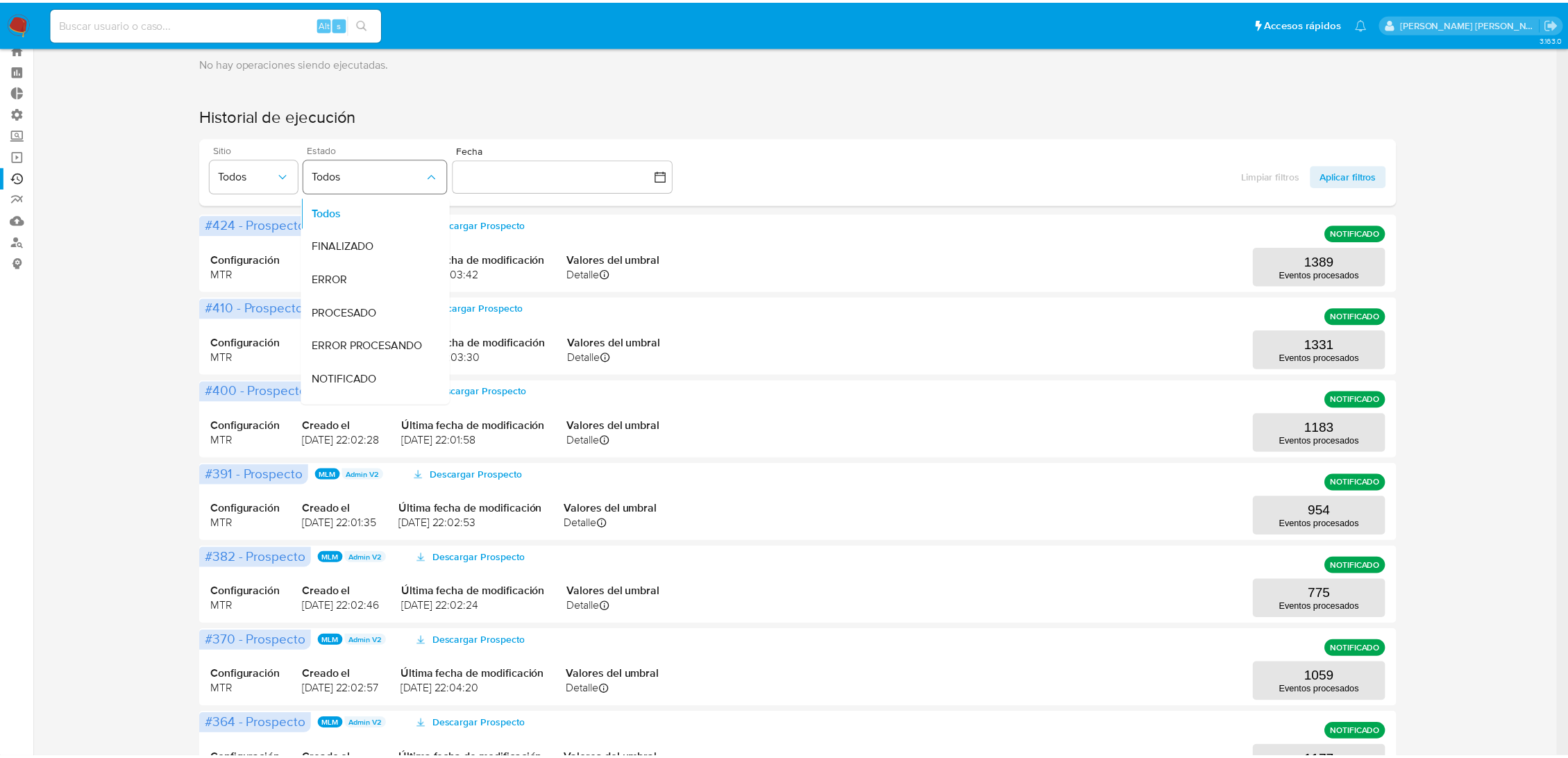
scroll to position [4, 0]
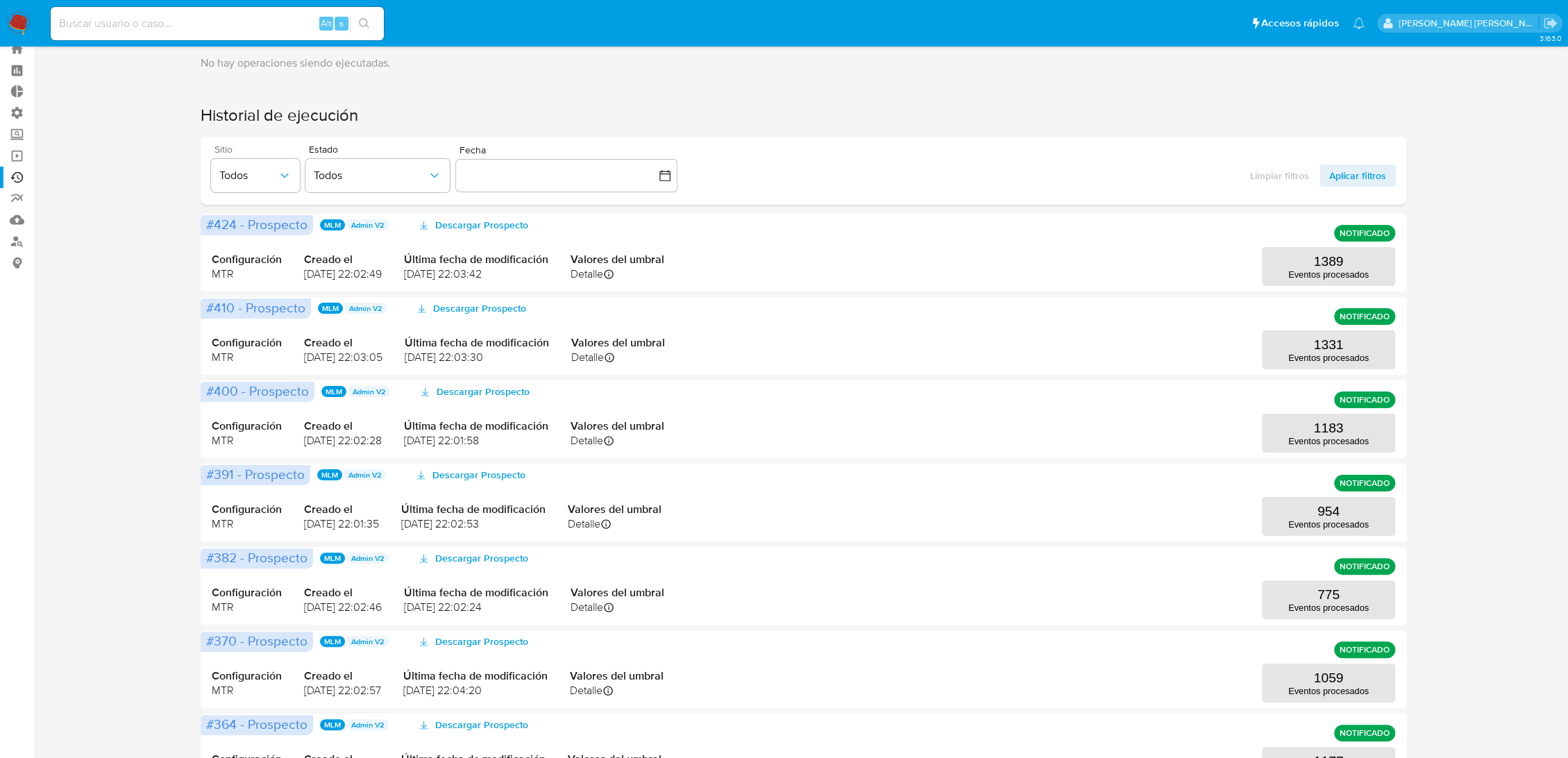
click at [141, 369] on div "Ejecuciones automáticas No hay operaciones siendo ejecutadas. Historial de ejec…" at bounding box center [803, 554] width 1507 height 1064
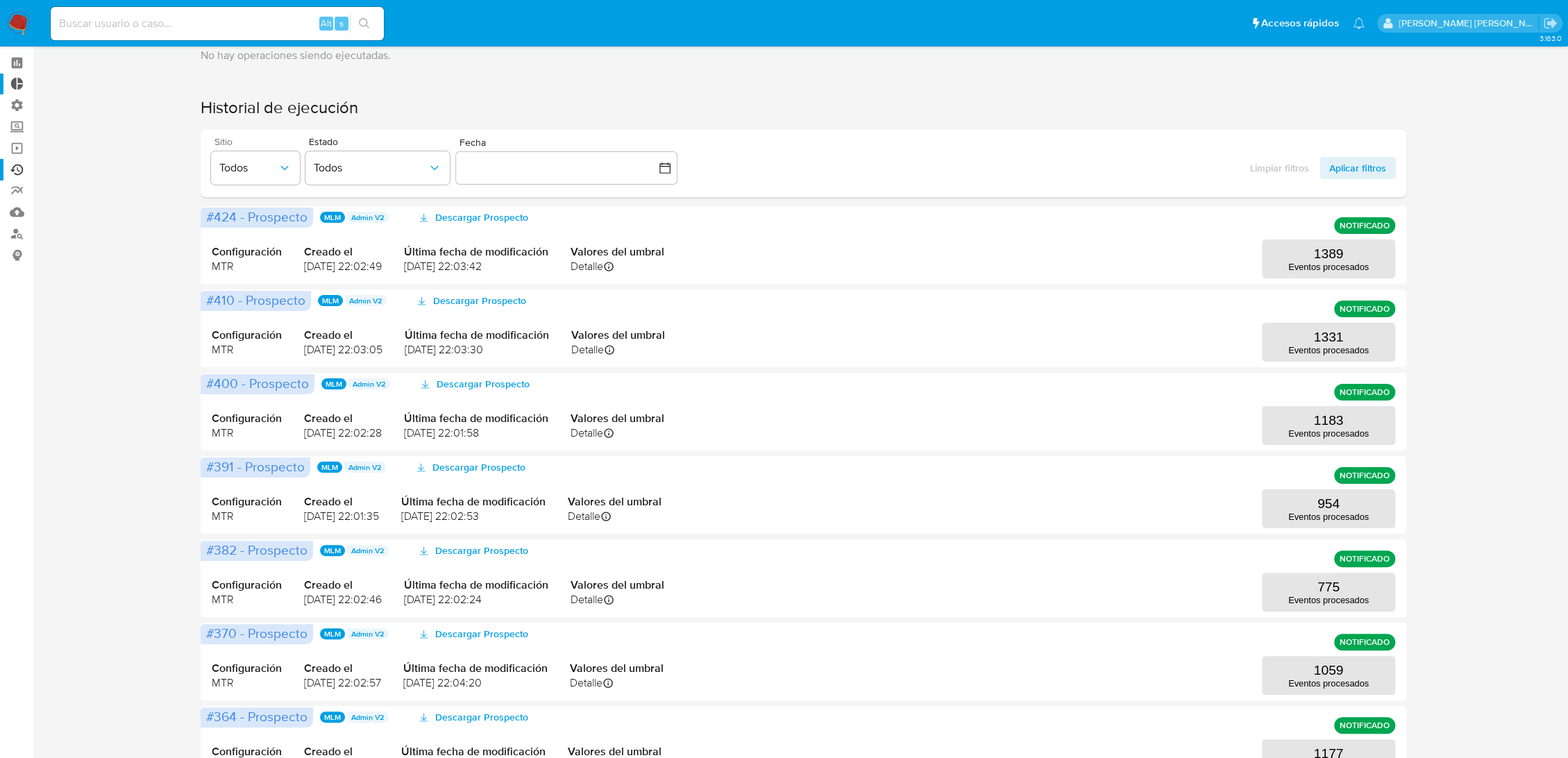
scroll to position [0, 0]
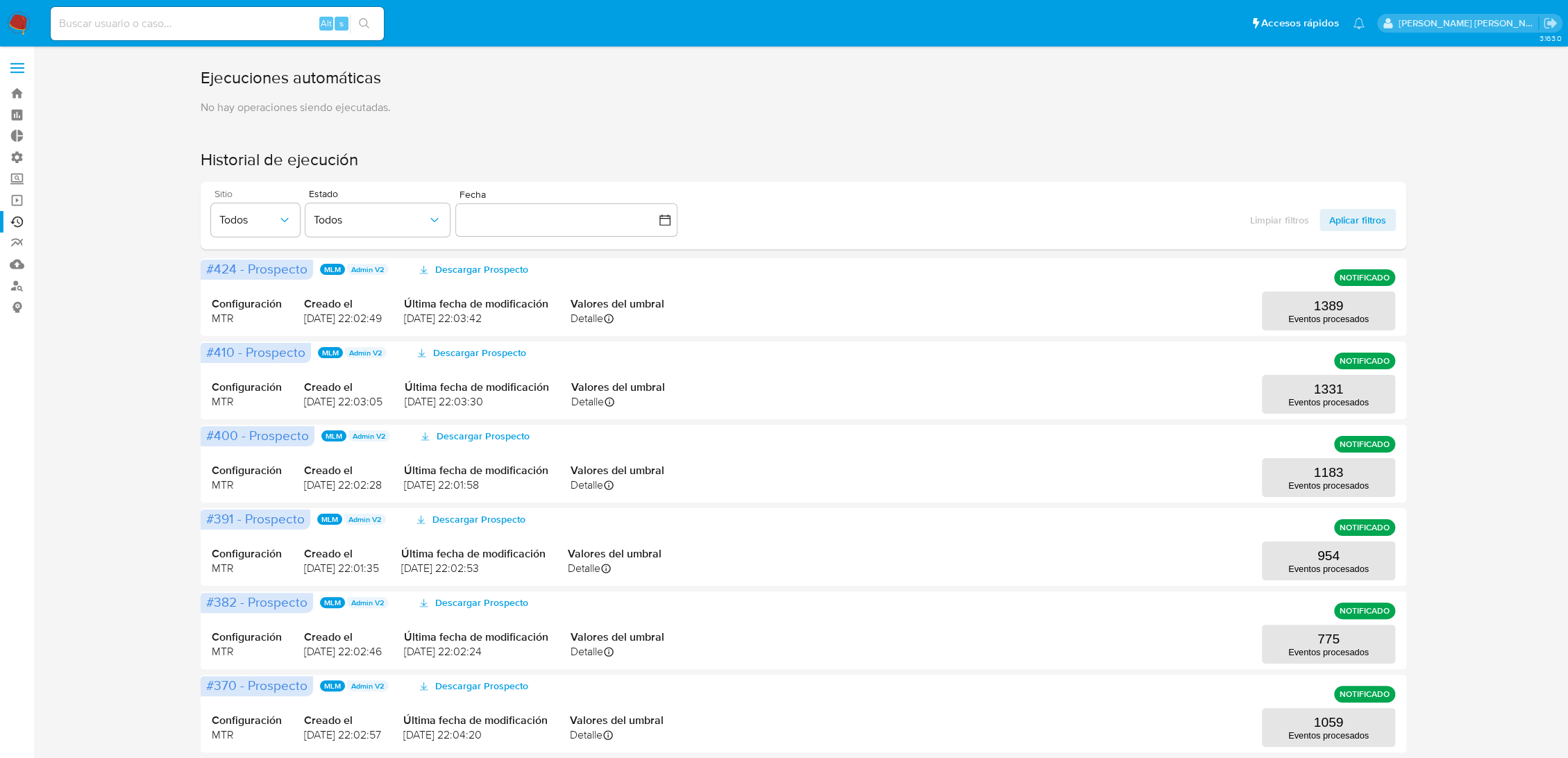
click at [16, 61] on label at bounding box center [18, 67] width 35 height 29
click at [0, 0] on input "checkbox" at bounding box center [0, 0] width 0 height 0
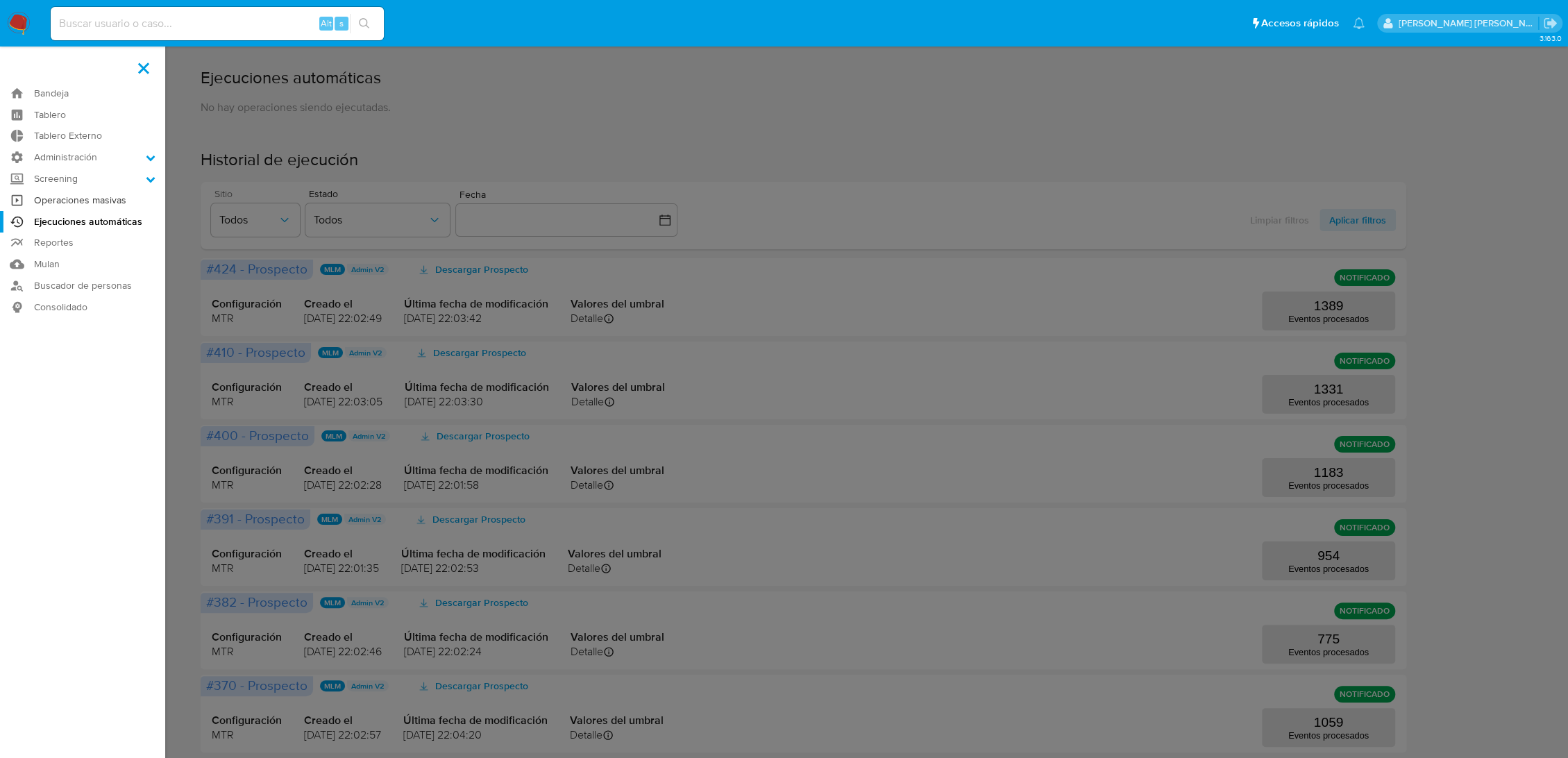
click at [59, 200] on link "Operaciones masivas" at bounding box center [82, 200] width 166 height 22
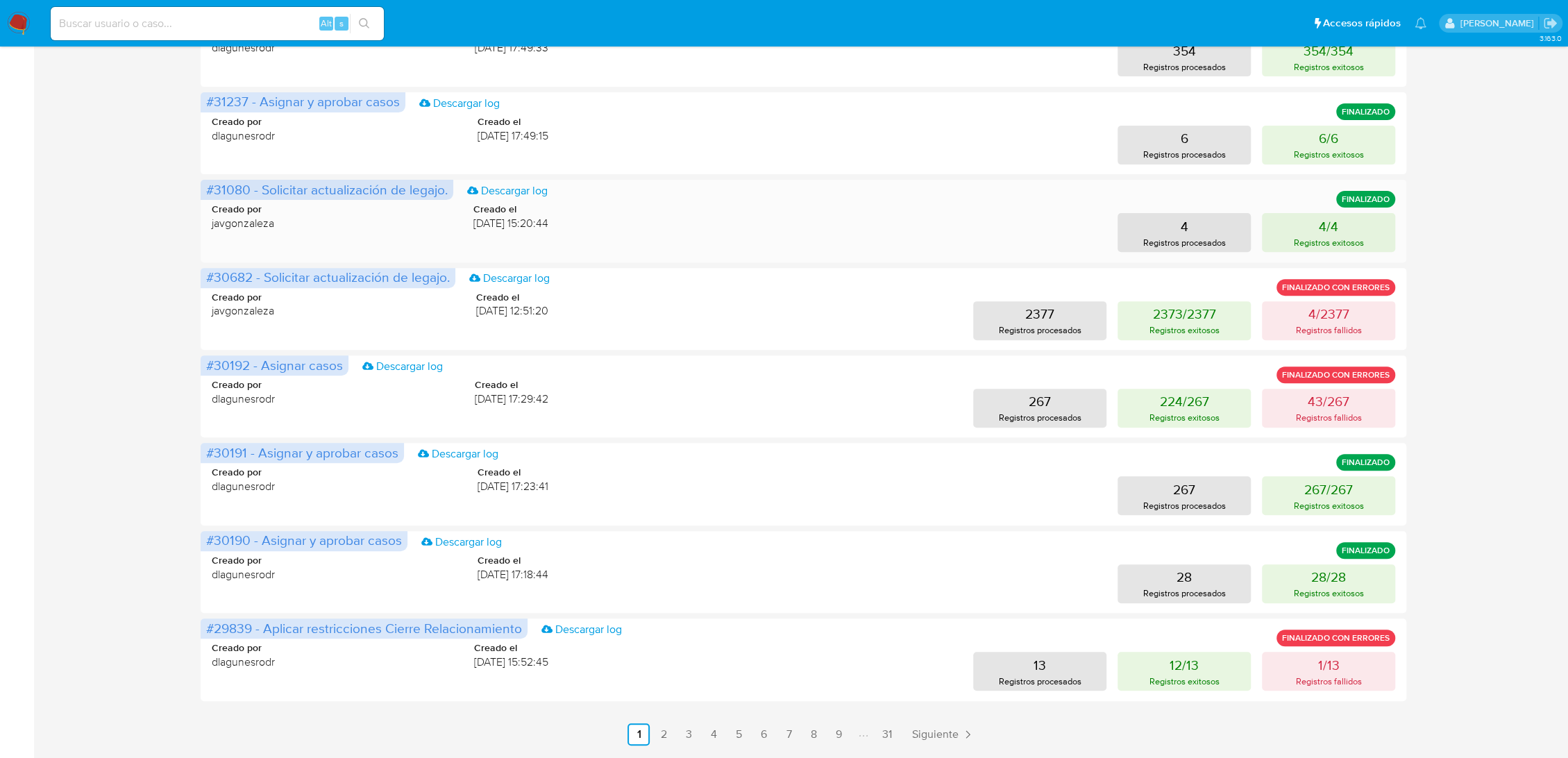
scroll to position [400, 0]
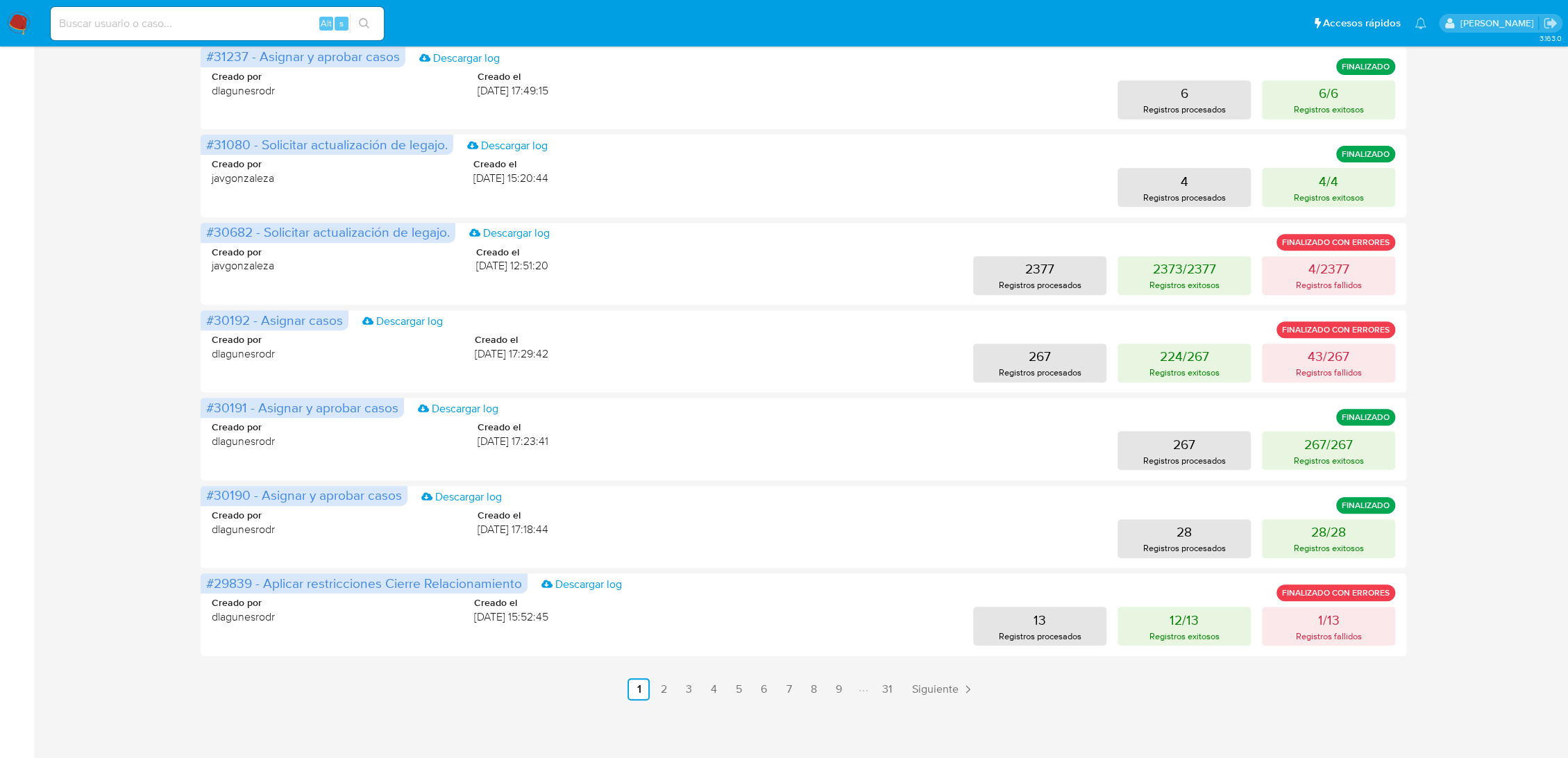
click at [662, 684] on link "2" at bounding box center [663, 689] width 22 height 22
